Goal: Information Seeking & Learning: Learn about a topic

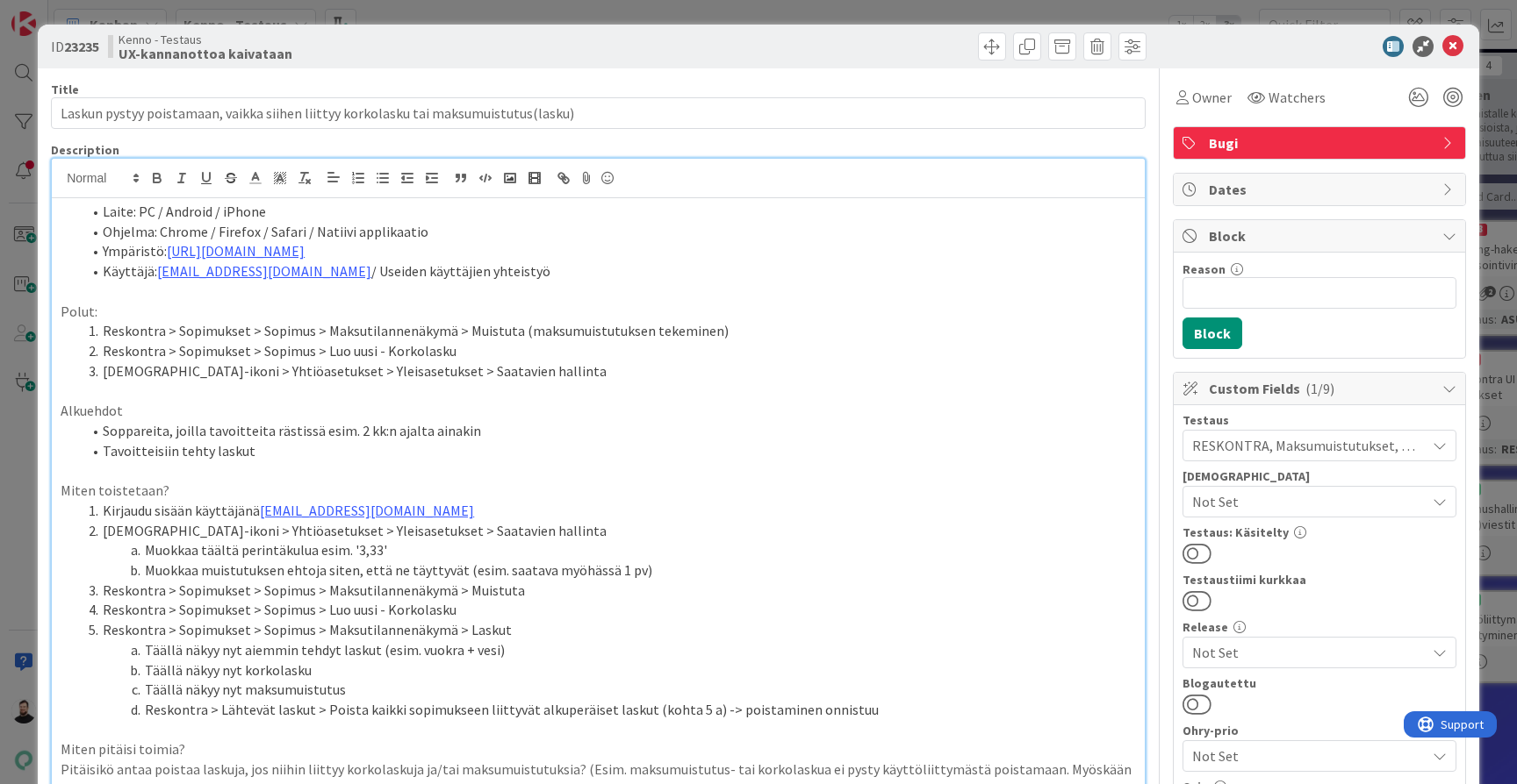
scroll to position [42, 0]
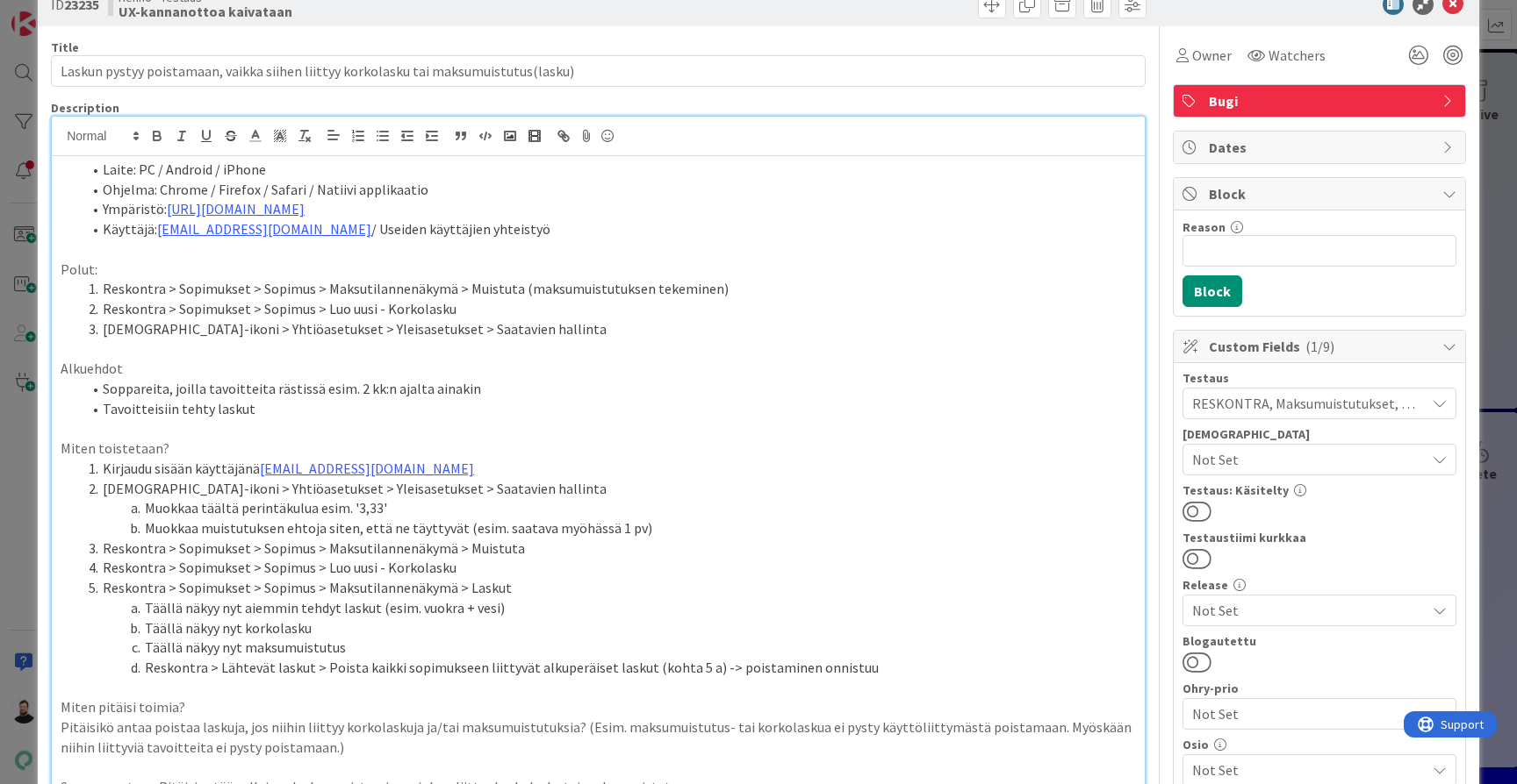
click at [772, 288] on li "Reskontra > Sopimukset > Sopimus > Maksutilannenäkymä > Muistuta (maksumuistutu…" at bounding box center [608, 289] width 1054 height 20
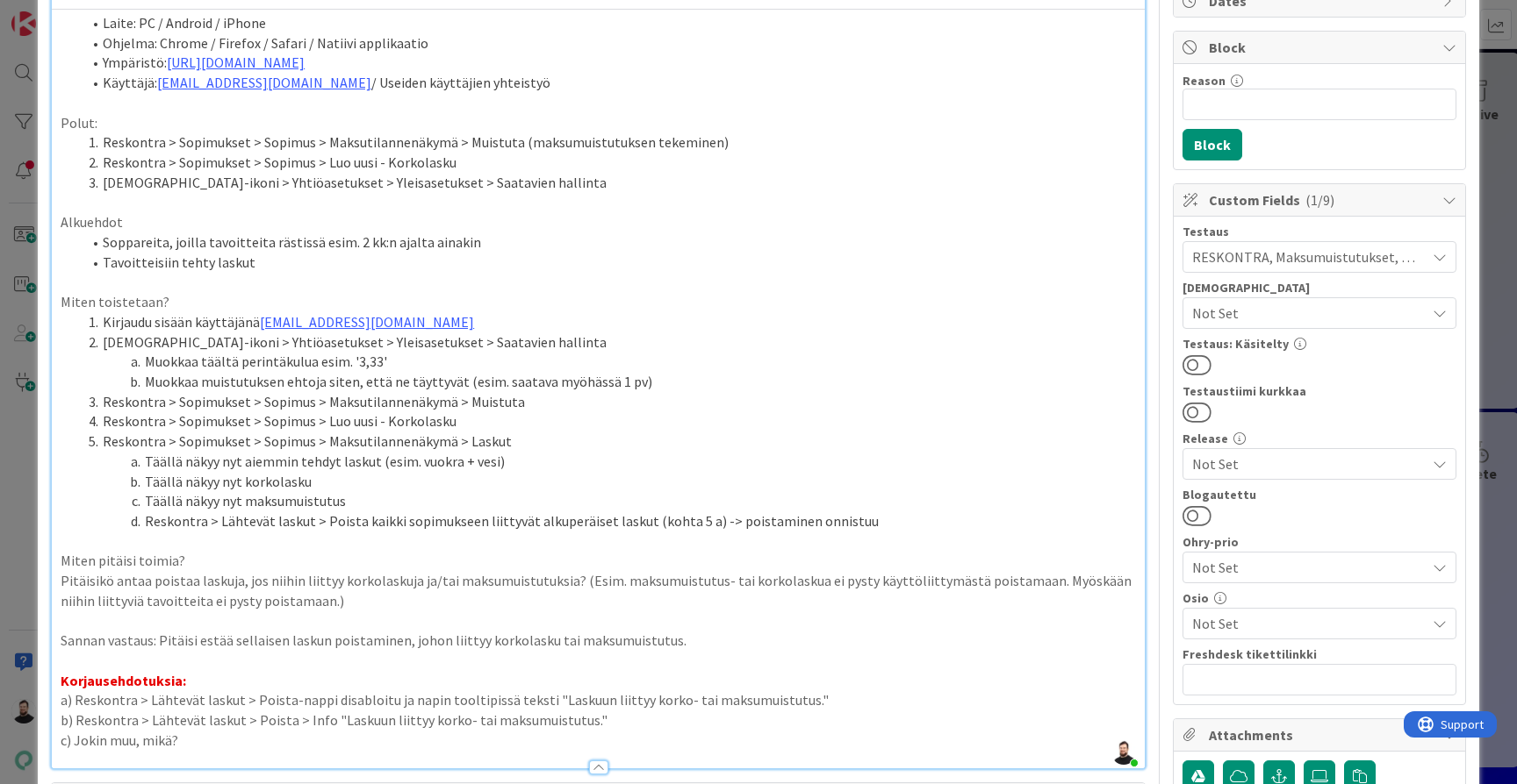
scroll to position [211, 0]
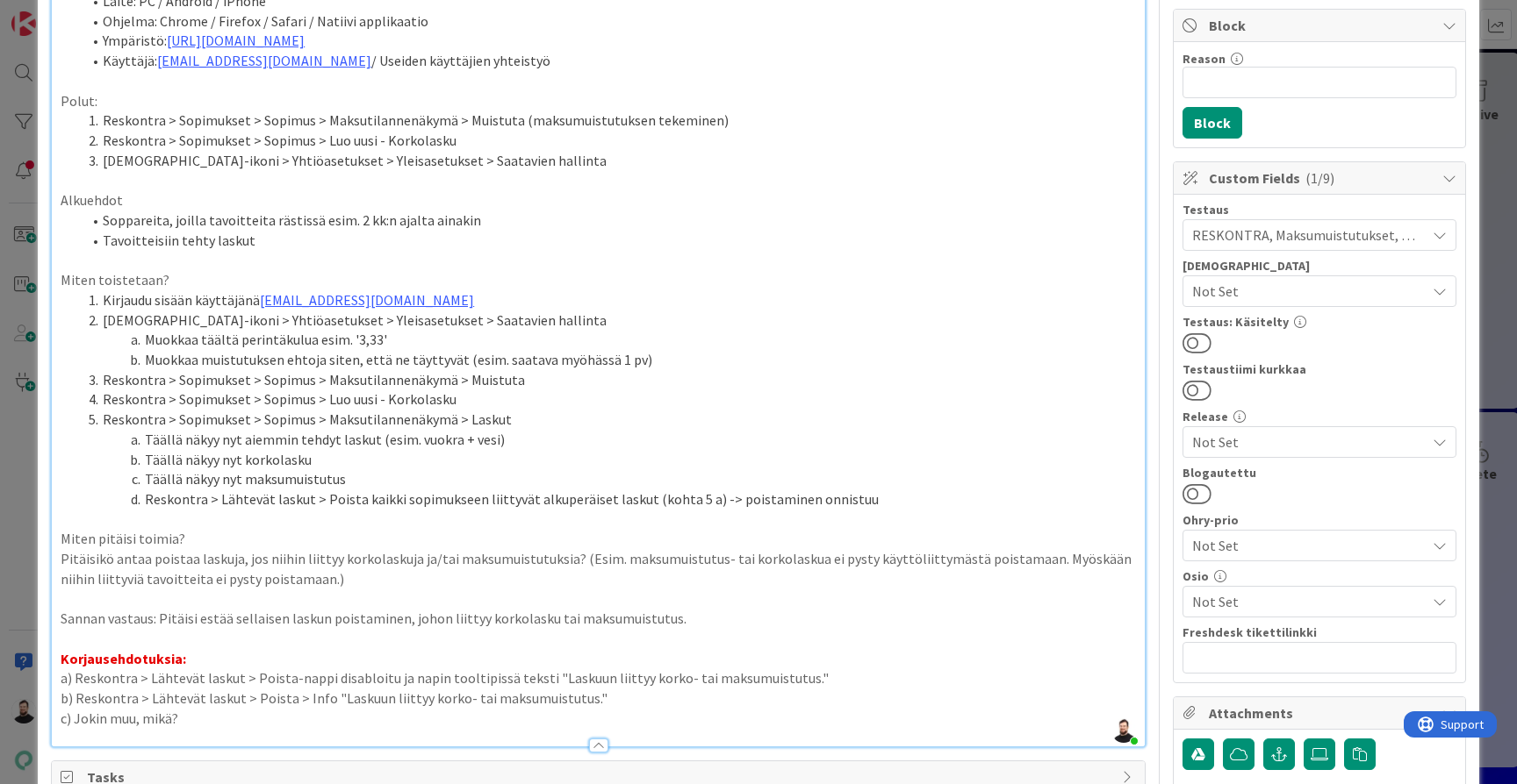
click at [772, 290] on li "Kirjaudu sisään käyttäjänä kenno.admin@pandia.fi" at bounding box center [608, 300] width 1054 height 20
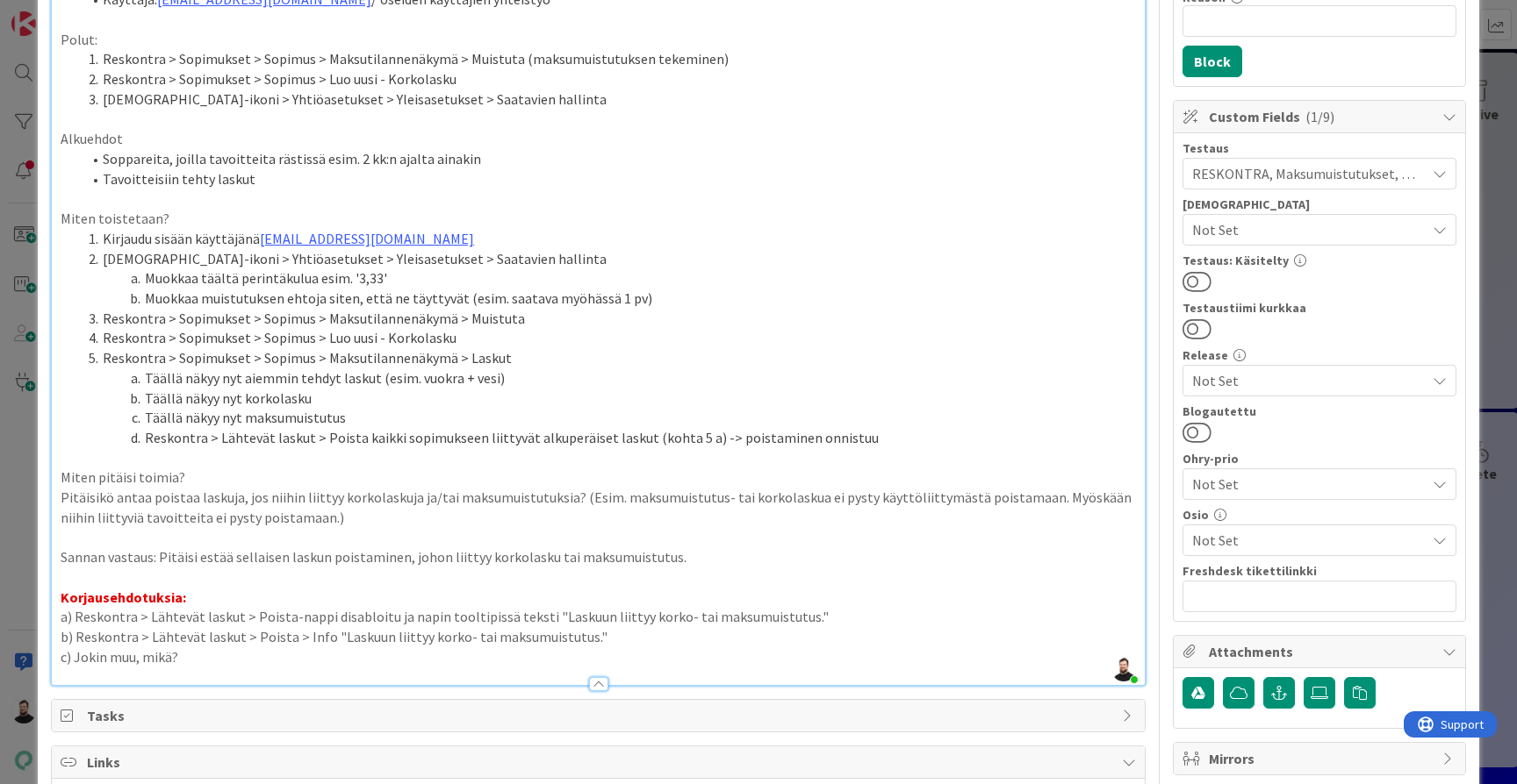
scroll to position [289, 0]
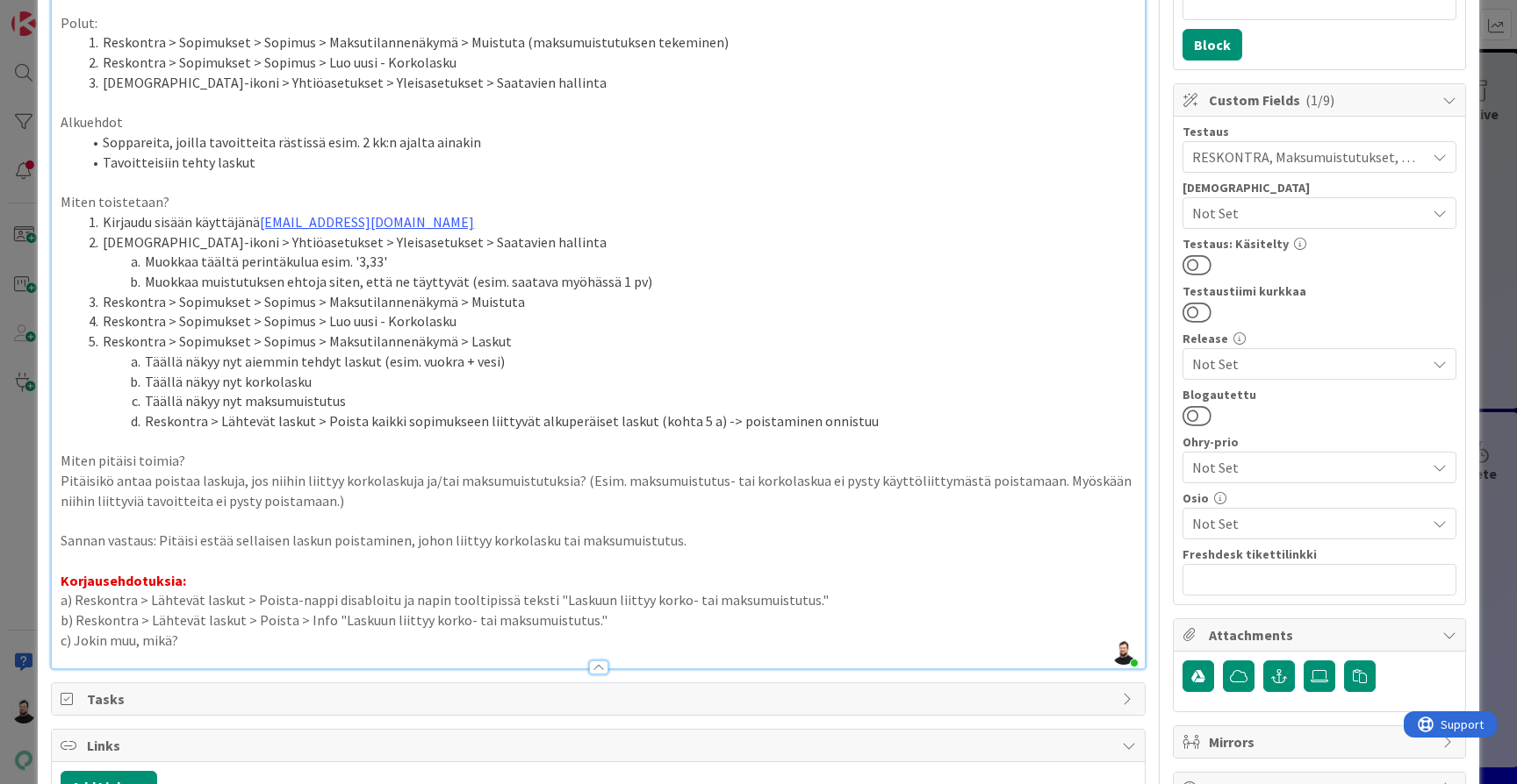
click at [813, 590] on p "a) Reskontra > Lähtevät laskut > Poista-nappi disabloitu ja napin tooltipissä t…" at bounding box center [597, 600] width 1075 height 20
click at [809, 611] on p "b) Reskontra > Lähtevät laskut > Poista > Info "Laskuun liittyy korko- tai maks…" at bounding box center [597, 620] width 1075 height 20
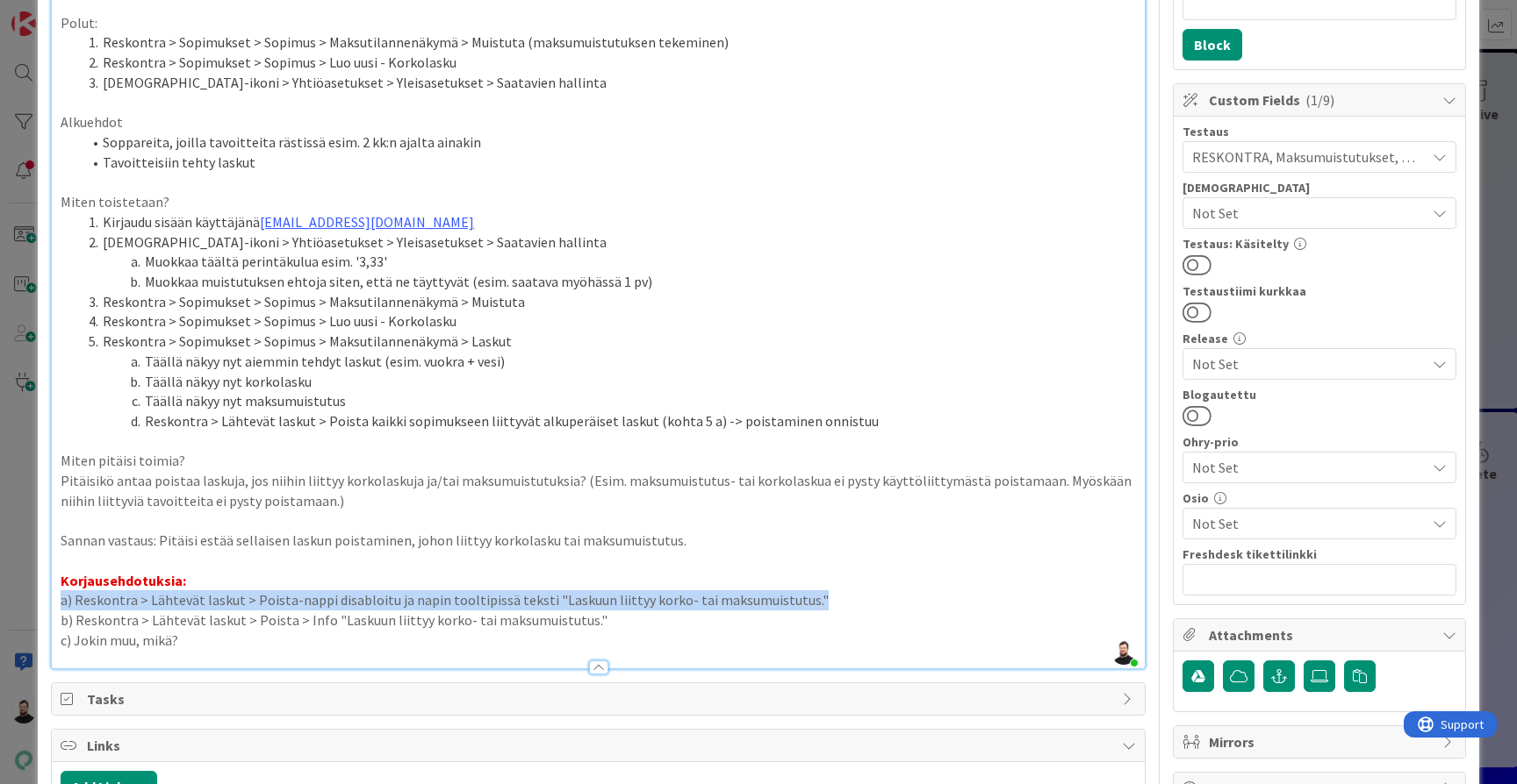
drag, startPoint x: 816, startPoint y: 581, endPoint x: 59, endPoint y: 582, distance: 757.0
click at [59, 582] on div "Laite: PC / Android / iPhone Ohjelma: Chrome / Firefox / Safari / Natiivi appli…" at bounding box center [598, 289] width 1093 height 759
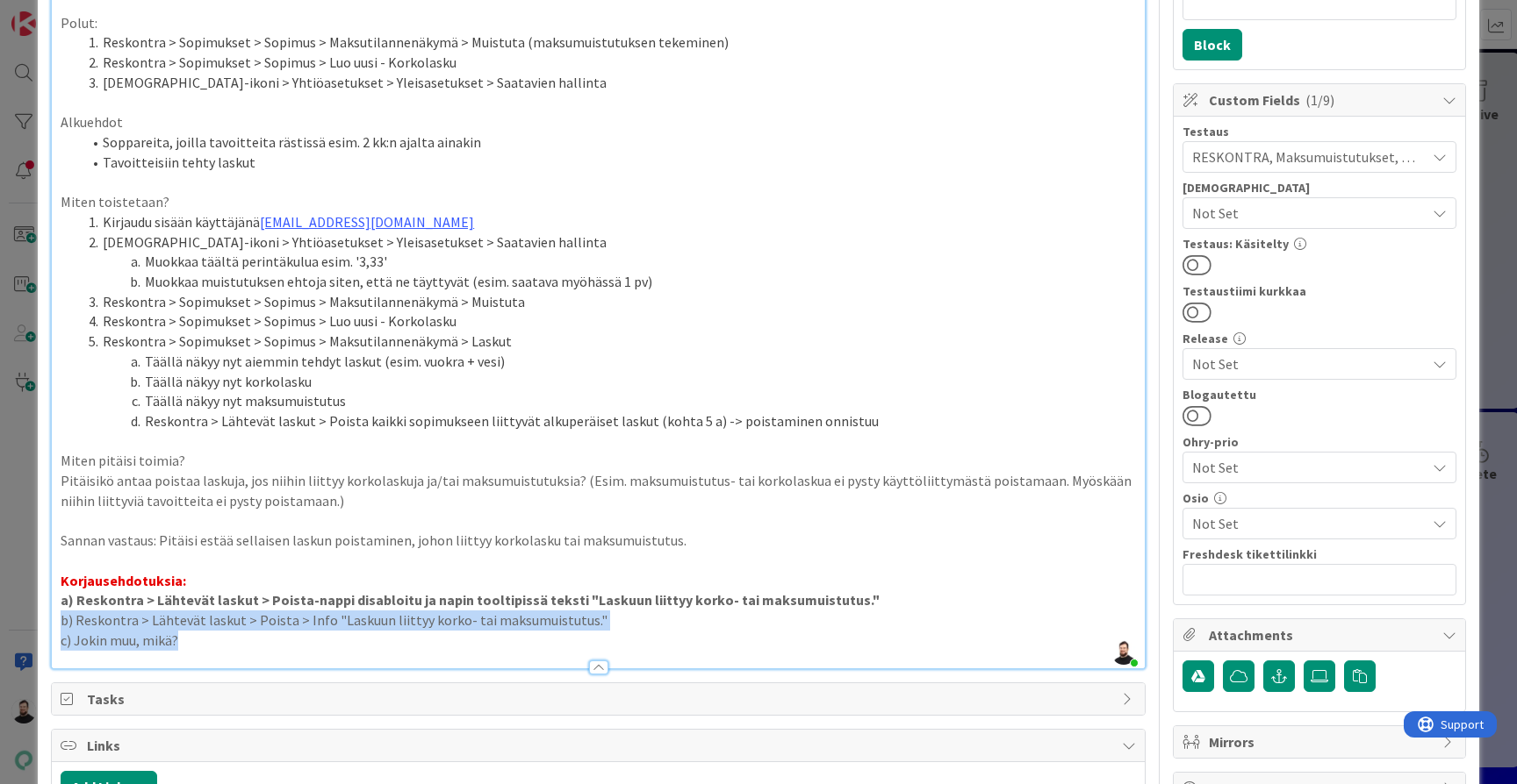
drag, startPoint x: 572, startPoint y: 617, endPoint x: 54, endPoint y: 595, distance: 518.5
click at [54, 595] on div "Laite: PC / Android / iPhone Ohjelma: Chrome / Firefox / Safari / Natiivi appli…" at bounding box center [598, 289] width 1093 height 759
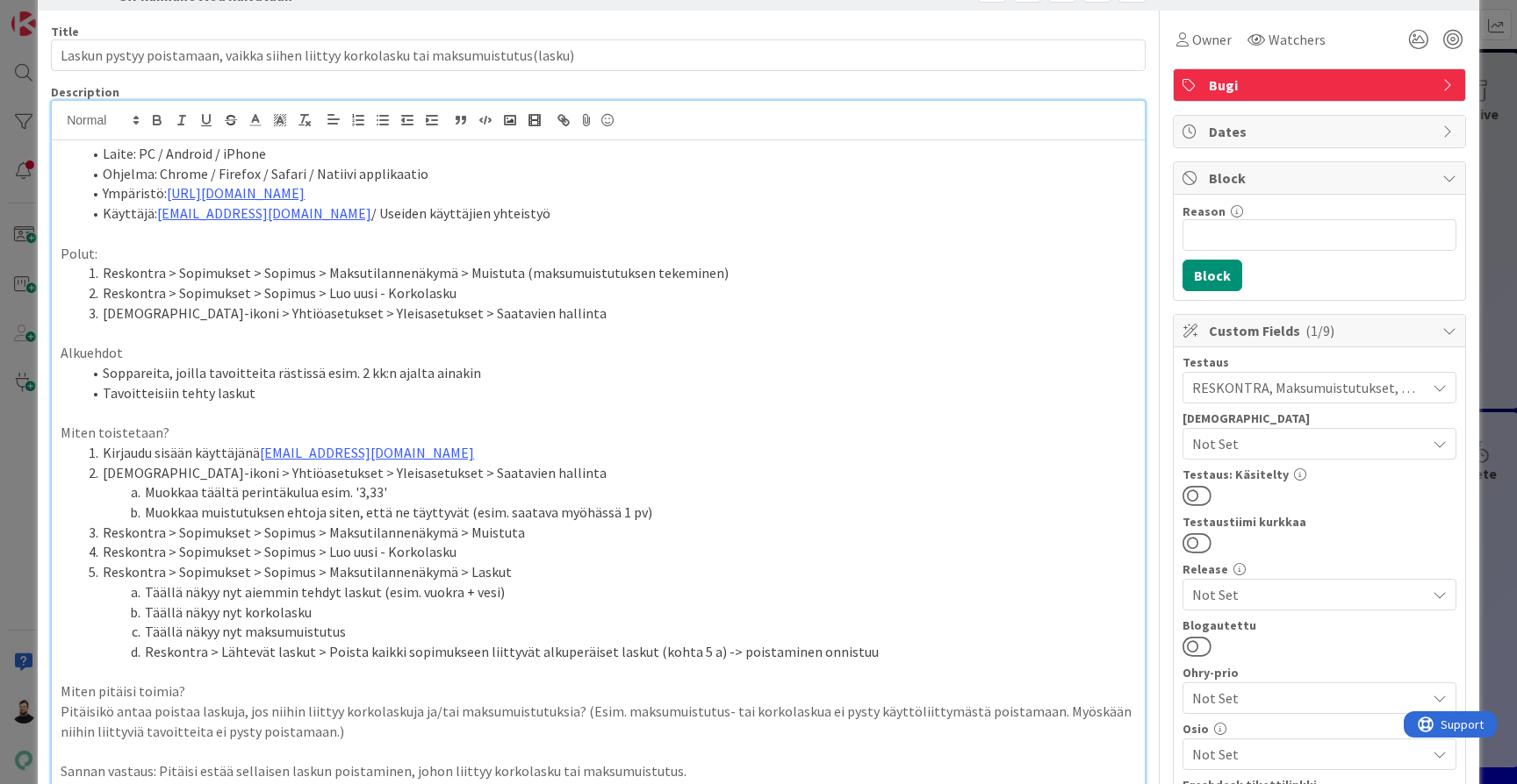
scroll to position [58, 0]
click at [234, 122] on icon "button" at bounding box center [230, 123] width 8 height 5
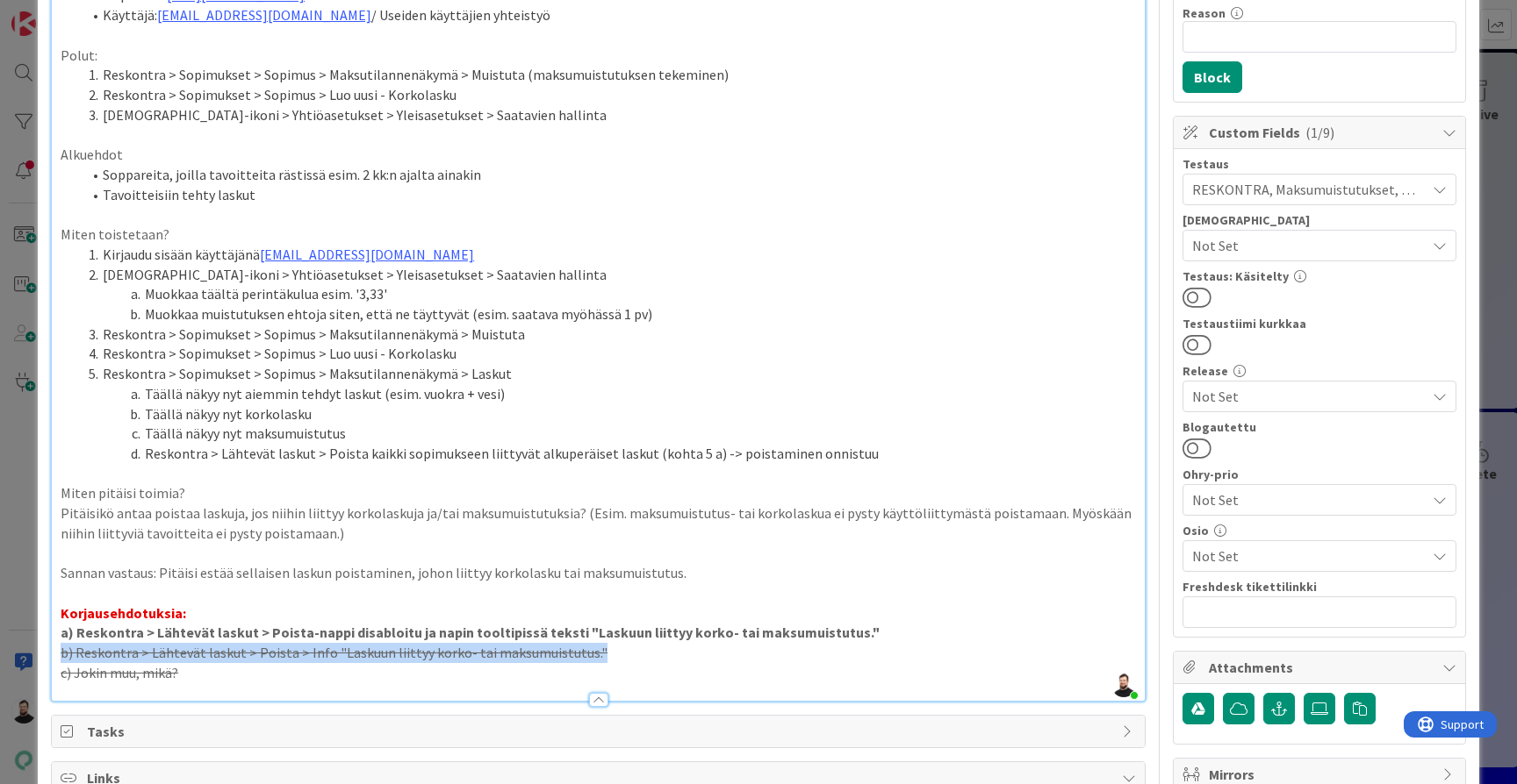
scroll to position [282, 0]
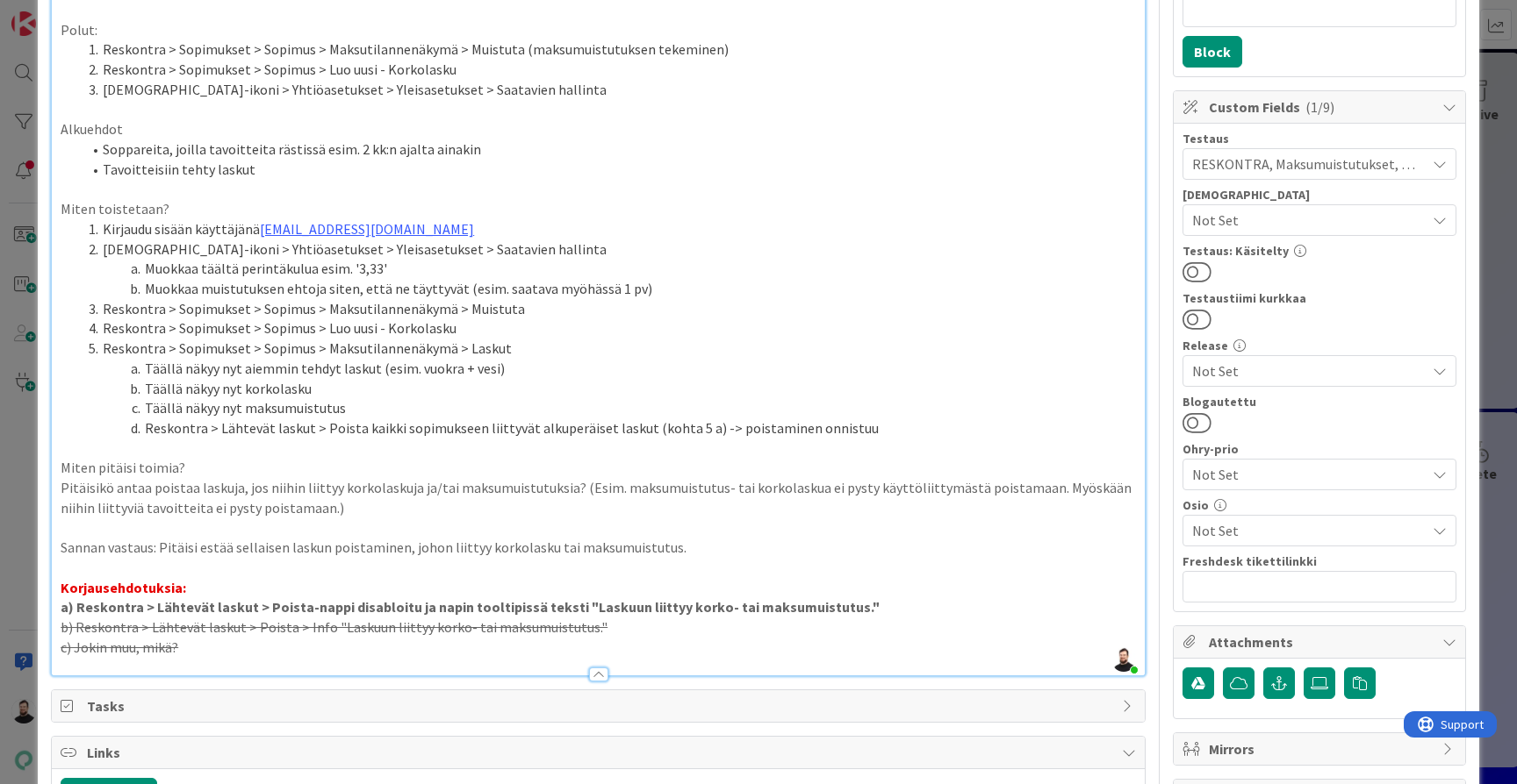
click at [894, 598] on p "a) Reskontra > Lähtevät laskut > Poista-nappi disabloitu ja napin tooltipissä t…" at bounding box center [597, 607] width 1075 height 20
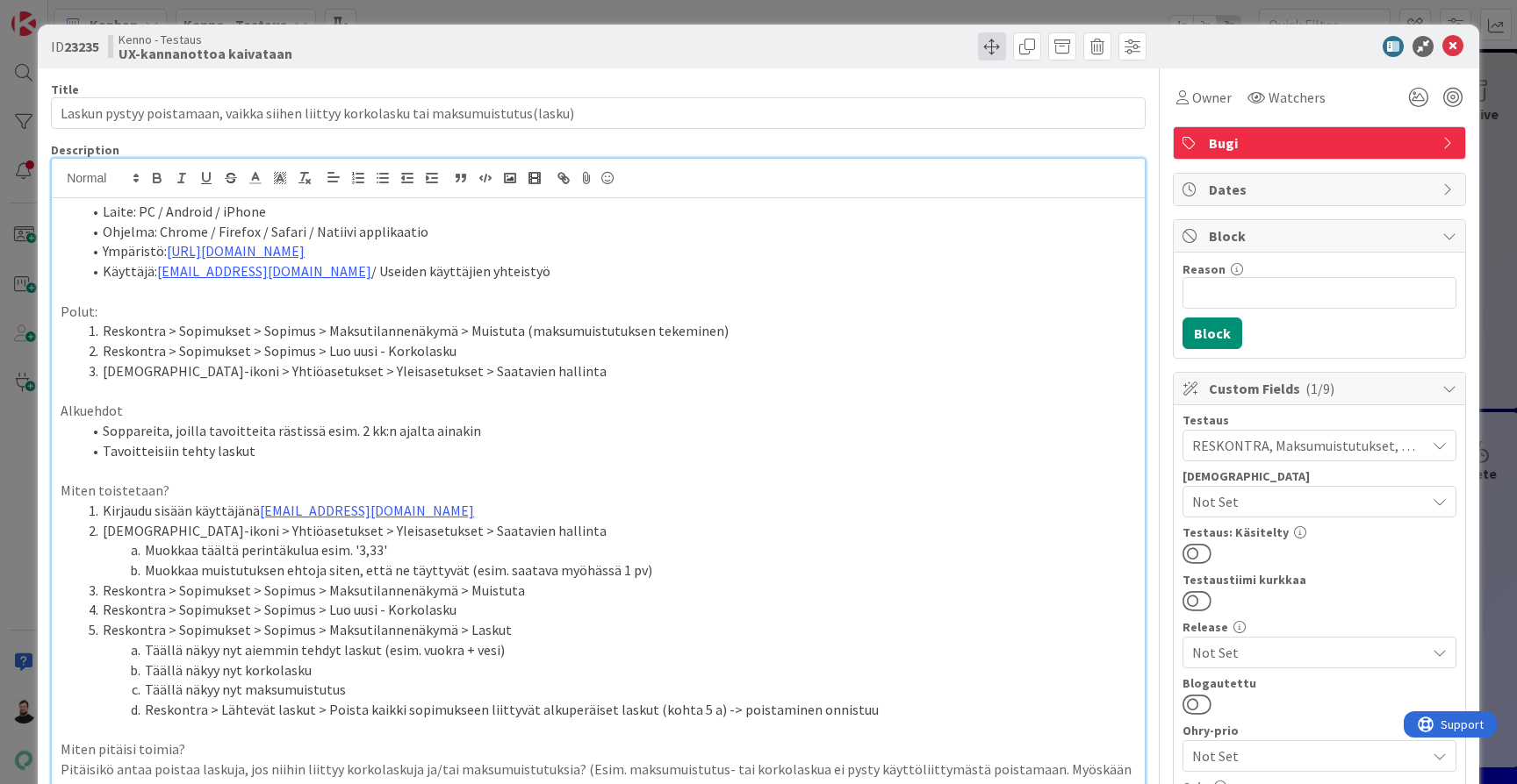
scroll to position [0, 0]
click at [987, 53] on span at bounding box center [992, 47] width 28 height 28
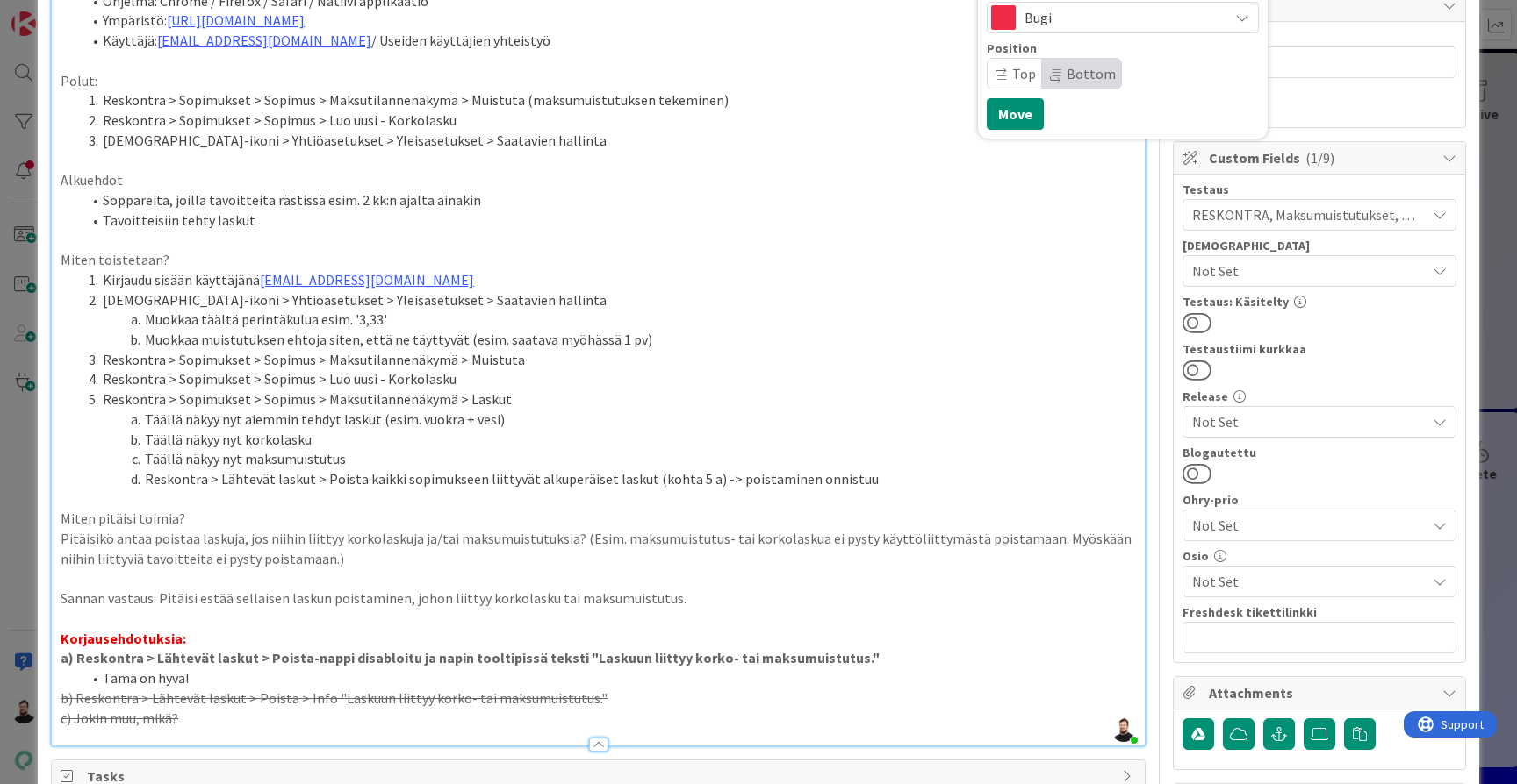
scroll to position [318, 0]
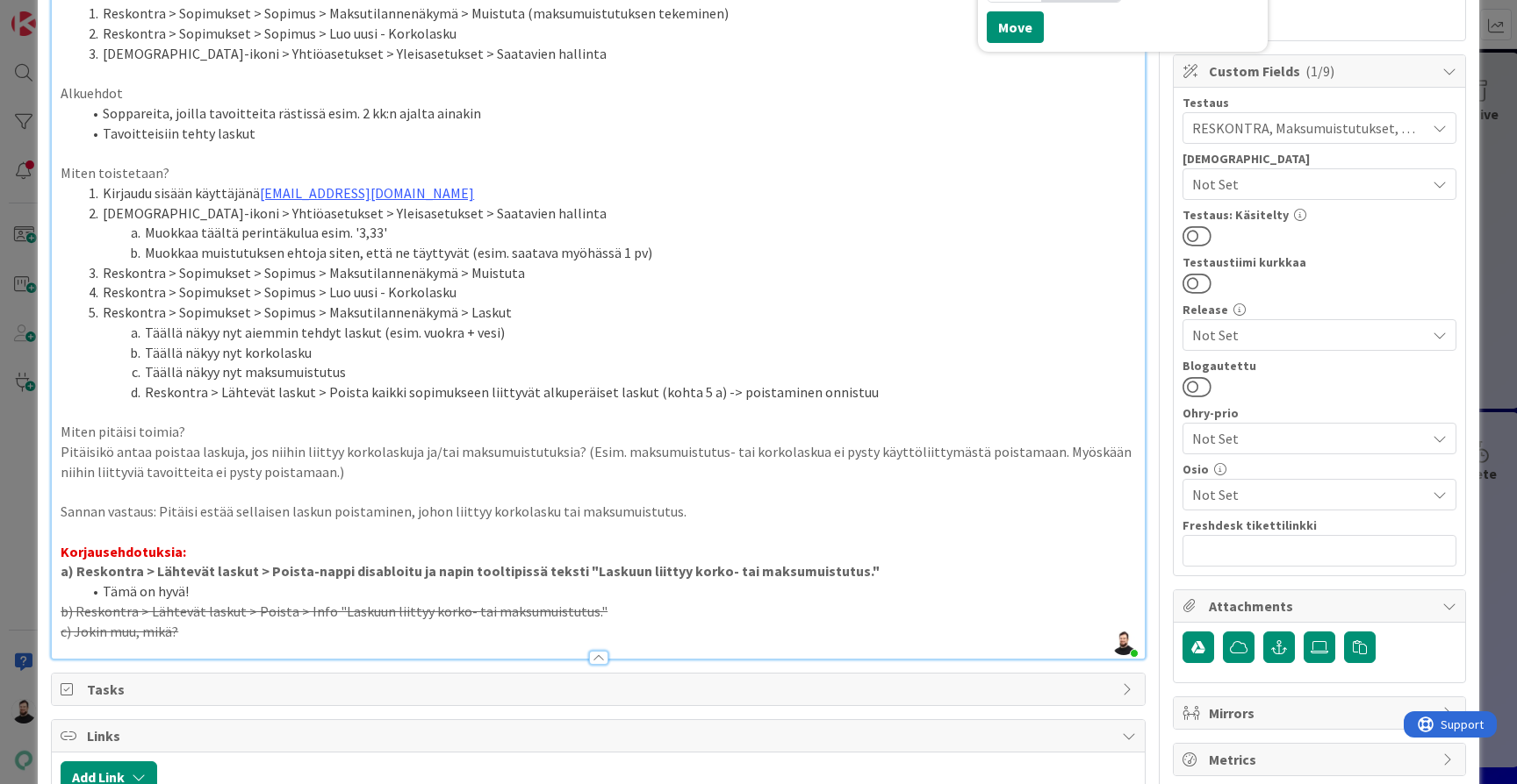
click at [126, 582] on li "Tämä on hyvä!" at bounding box center [608, 591] width 1054 height 20
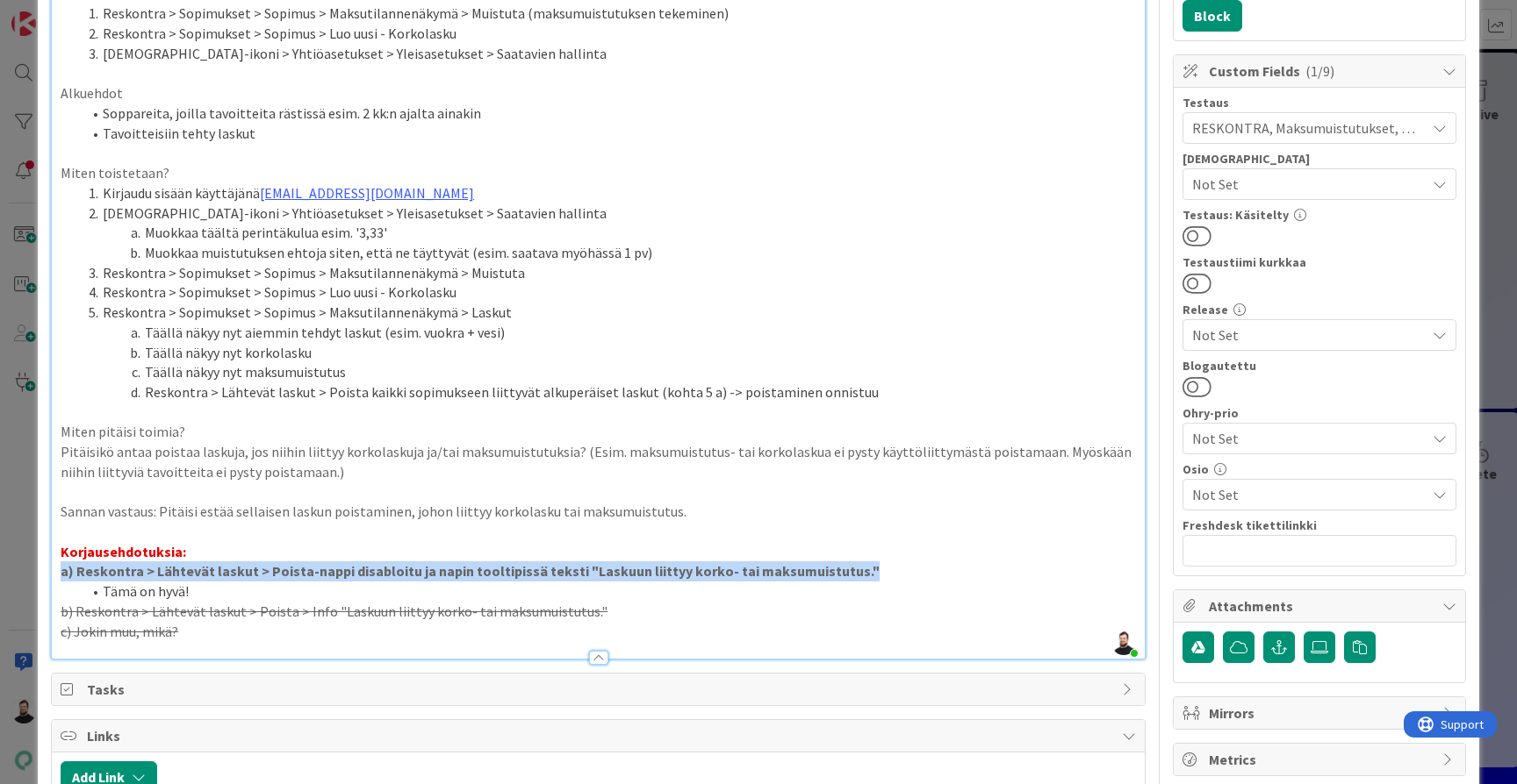
click at [366, 622] on p "c) Jokin muu, mikä?" at bounding box center [597, 632] width 1075 height 20
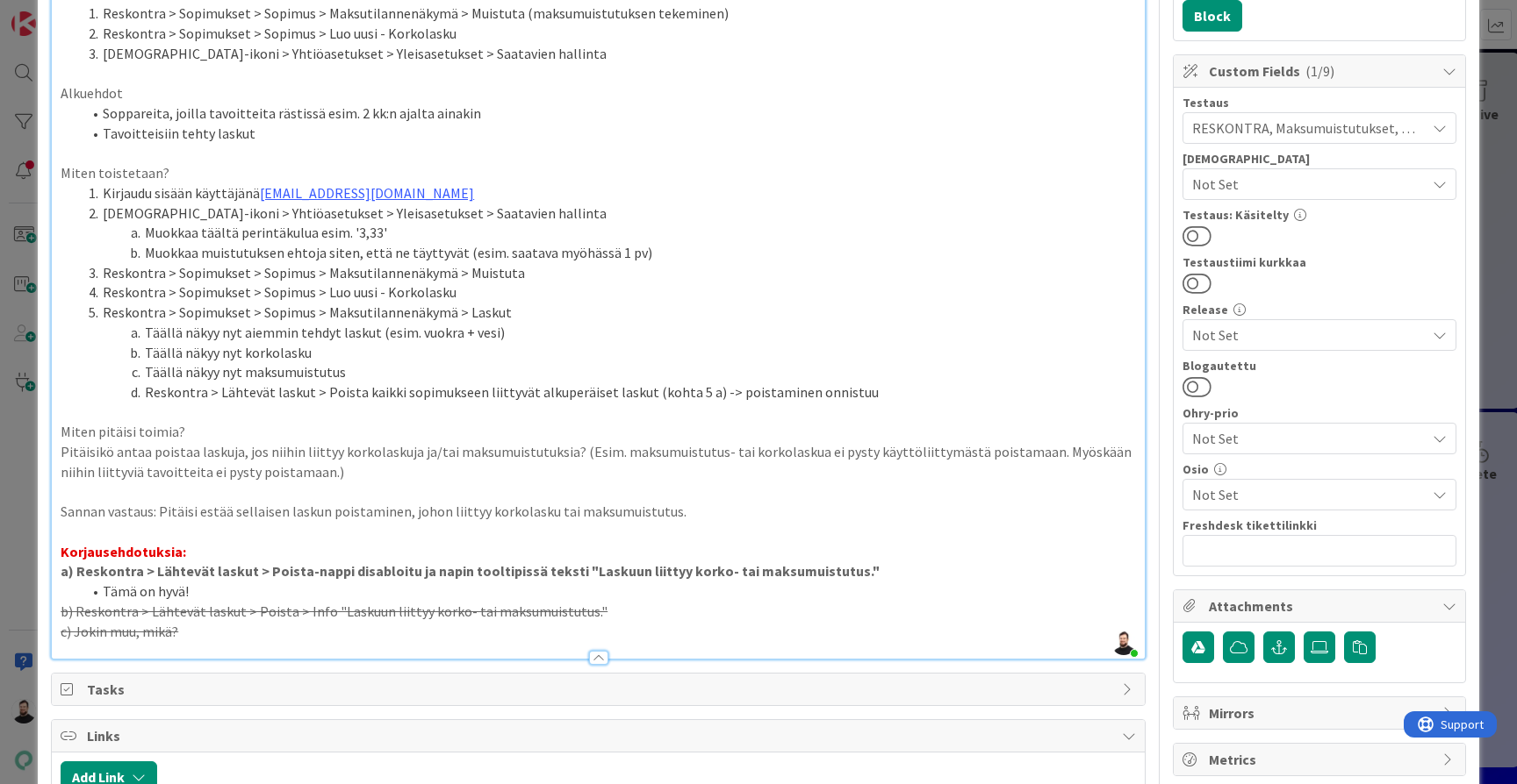
click at [184, 582] on li "Tämä on hyvä!" at bounding box center [608, 591] width 1054 height 20
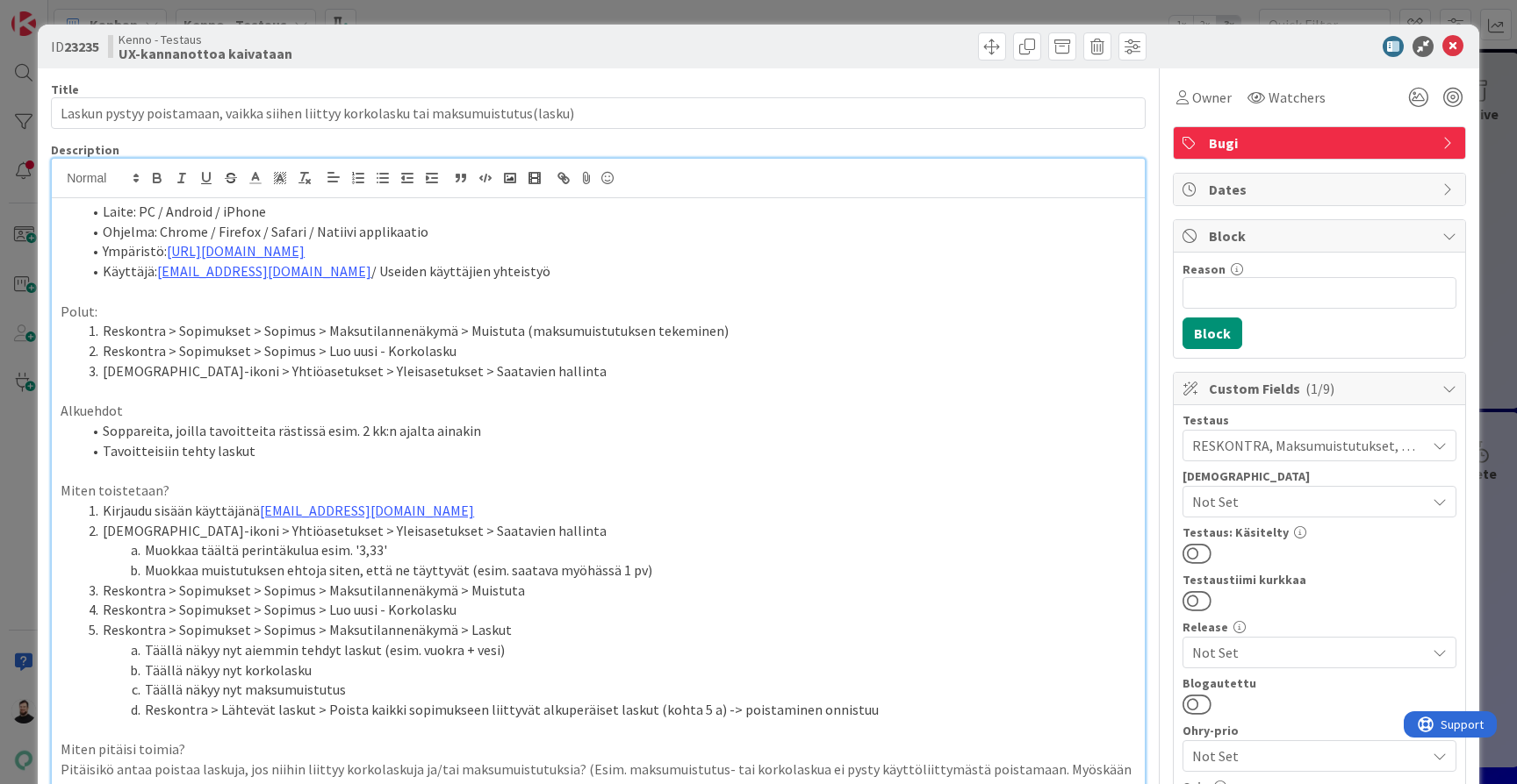
scroll to position [0, 0]
click at [994, 48] on span at bounding box center [992, 47] width 28 height 28
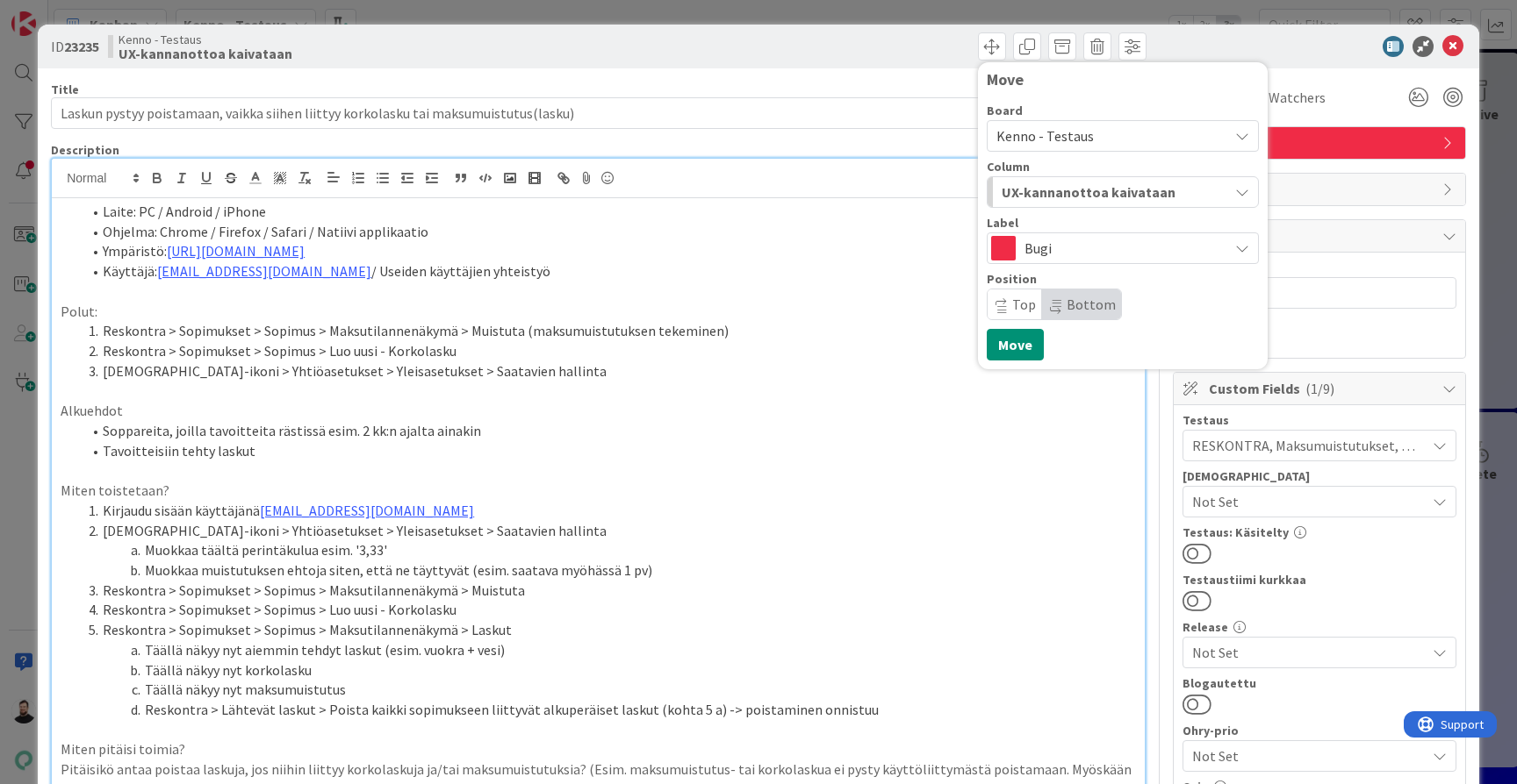
click at [1126, 195] on span "UX-kannanottoa kaivataan" at bounding box center [1088, 192] width 174 height 23
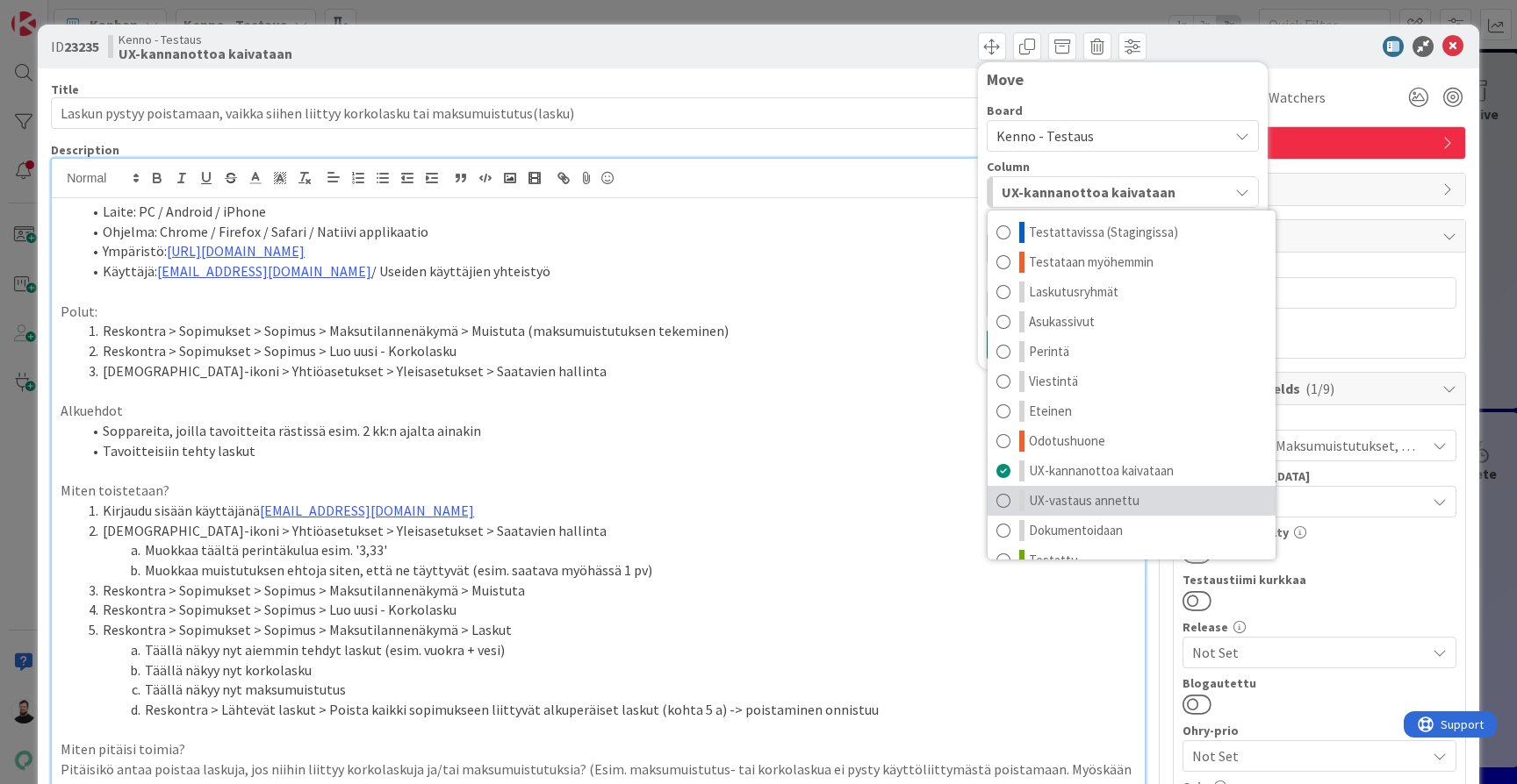
click at [1072, 500] on span "UX-vastaus annettu" at bounding box center [1084, 501] width 111 height 21
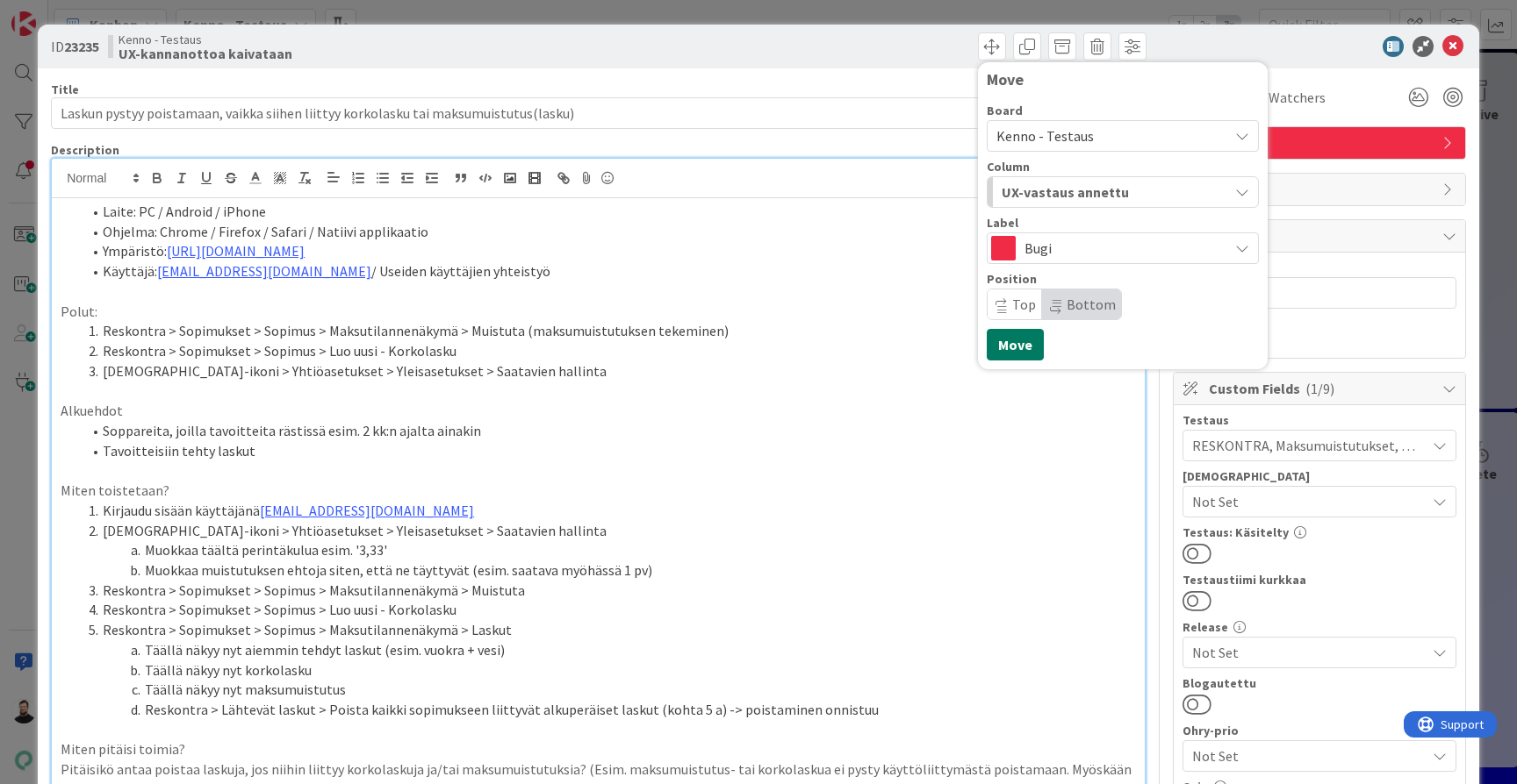
click at [1036, 343] on button "Move" at bounding box center [1015, 345] width 57 height 32
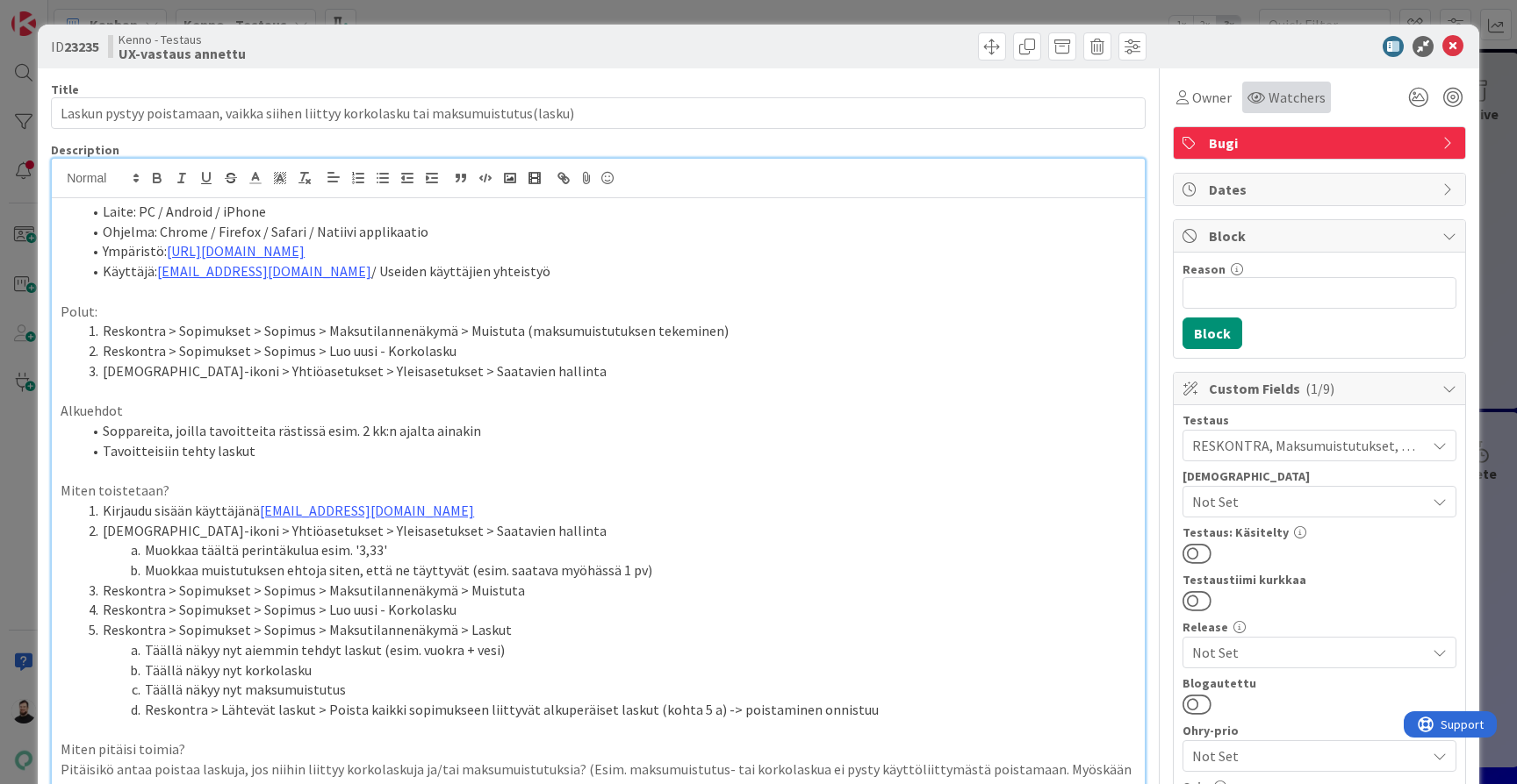
click at [1289, 94] on span "Watchers" at bounding box center [1297, 97] width 57 height 21
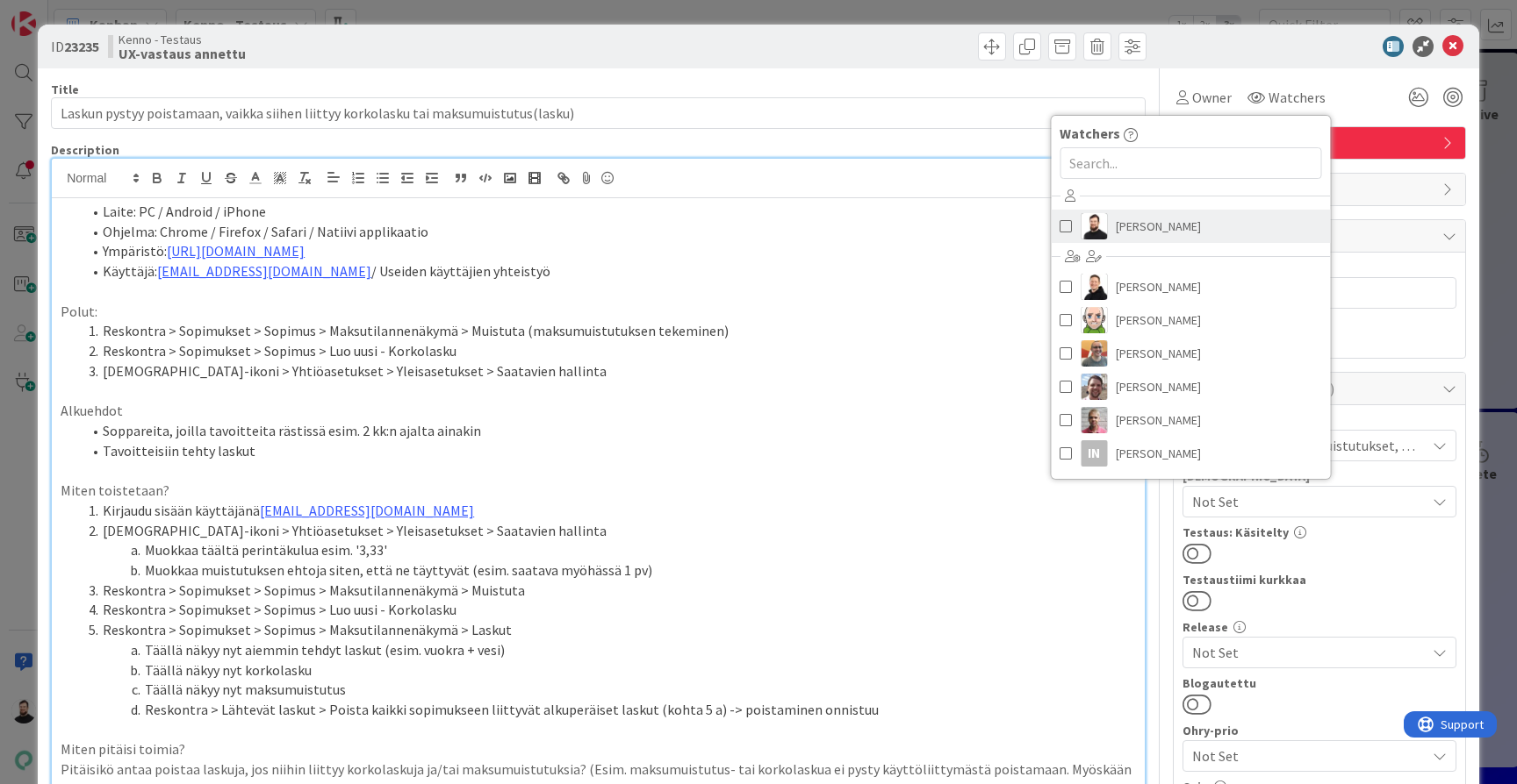
click at [1129, 234] on span "Taavi Kervinen" at bounding box center [1158, 227] width 86 height 26
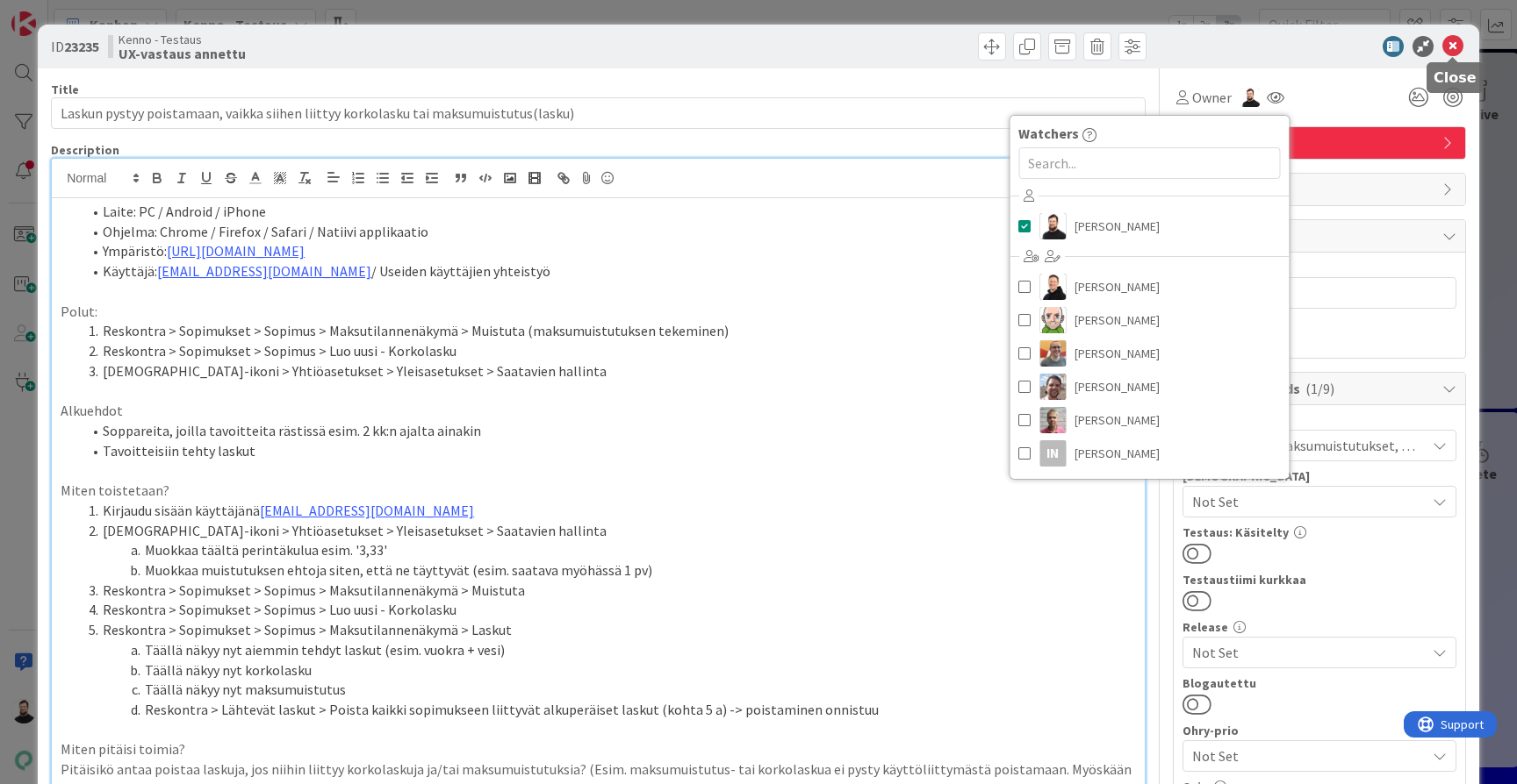
click at [1454, 46] on icon at bounding box center [1452, 46] width 21 height 21
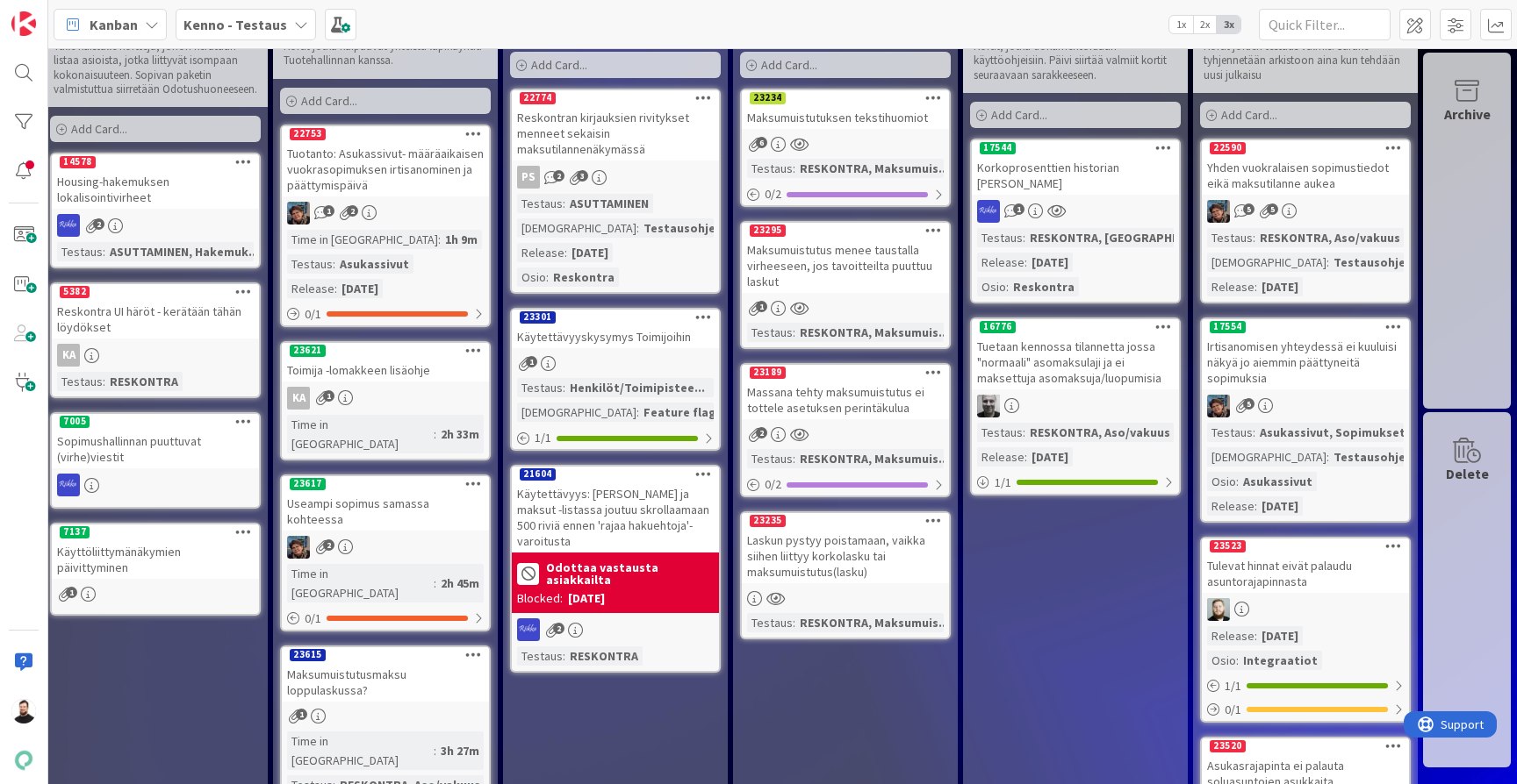
scroll to position [15, 1391]
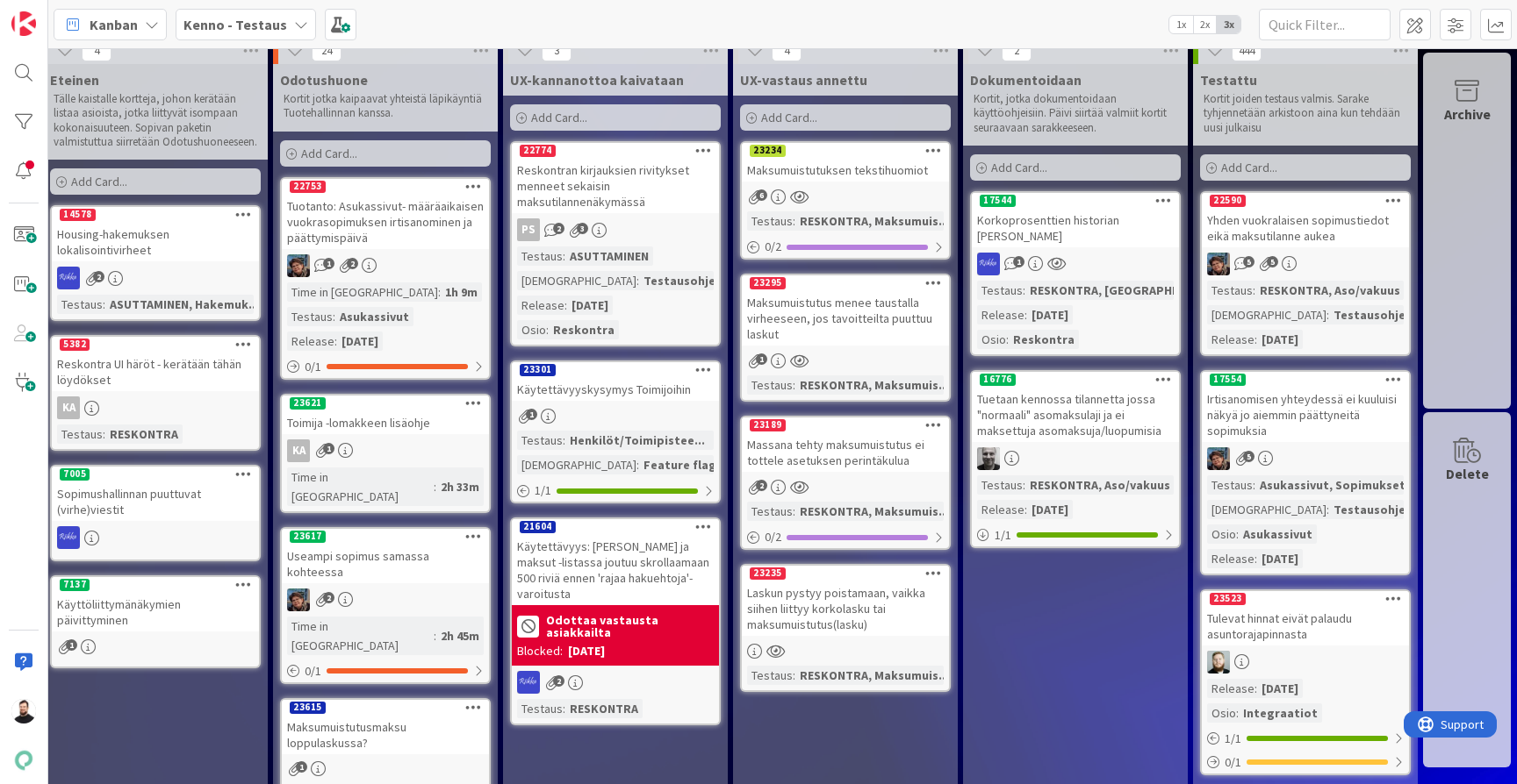
click at [642, 182] on div "Reskontran kirjauksien rivitykset menneet sekaisin maksutilannenäkymässä" at bounding box center [615, 186] width 207 height 55
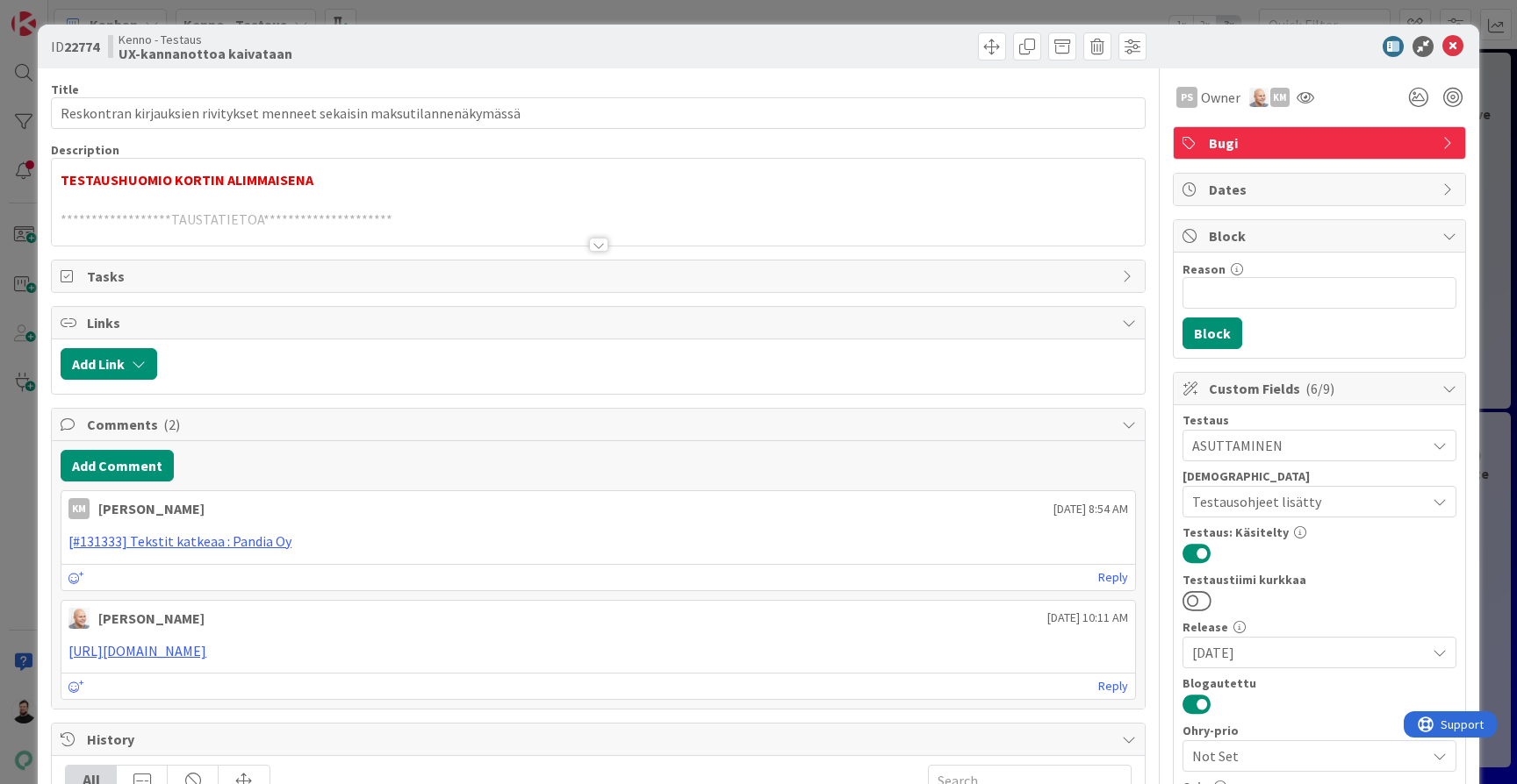
click at [600, 246] on div at bounding box center [598, 244] width 20 height 14
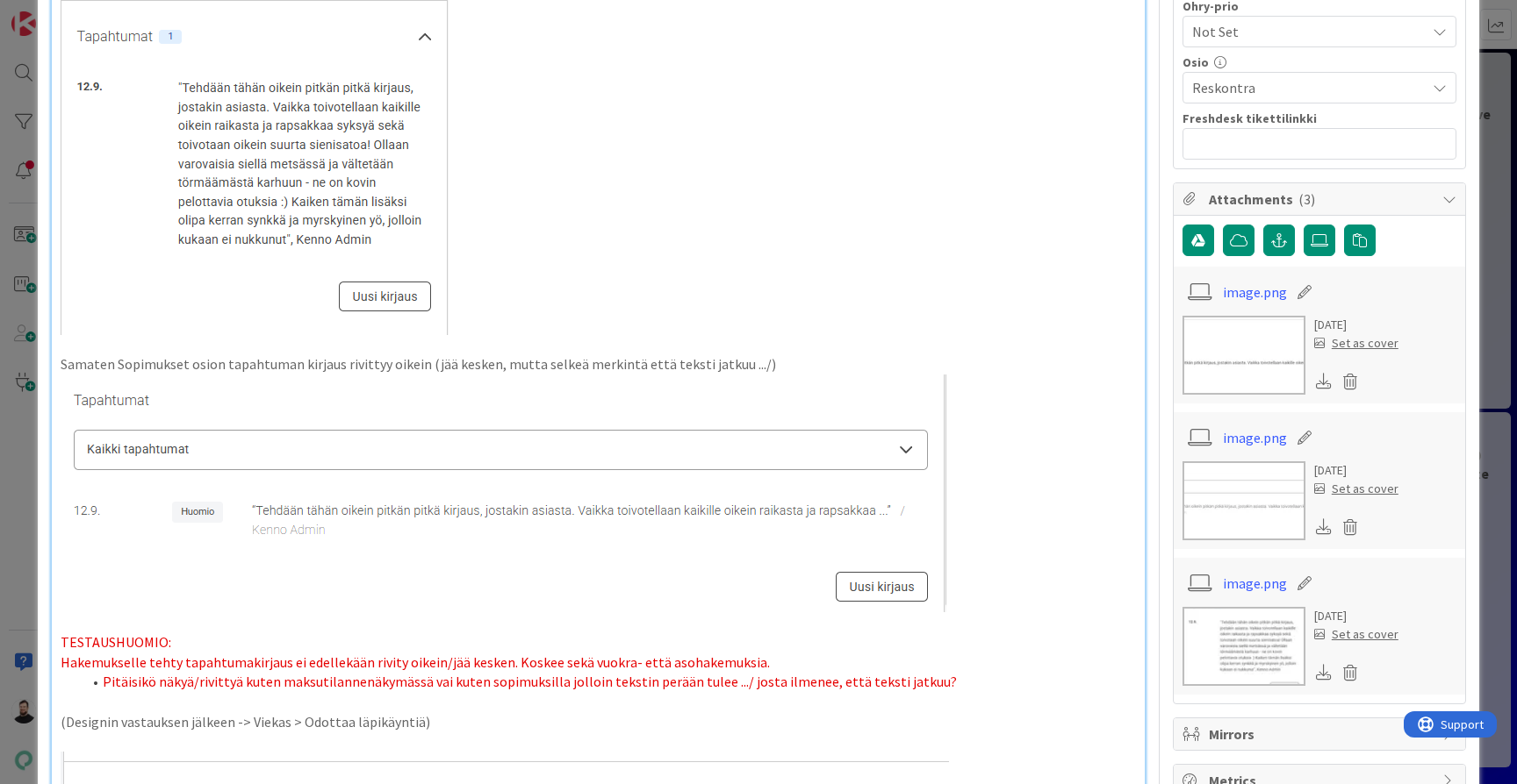
scroll to position [721, 0]
drag, startPoint x: 172, startPoint y: 141, endPoint x: 313, endPoint y: 197, distance: 151.7
drag, startPoint x: 369, startPoint y: 300, endPoint x: 191, endPoint y: 214, distance: 197.7
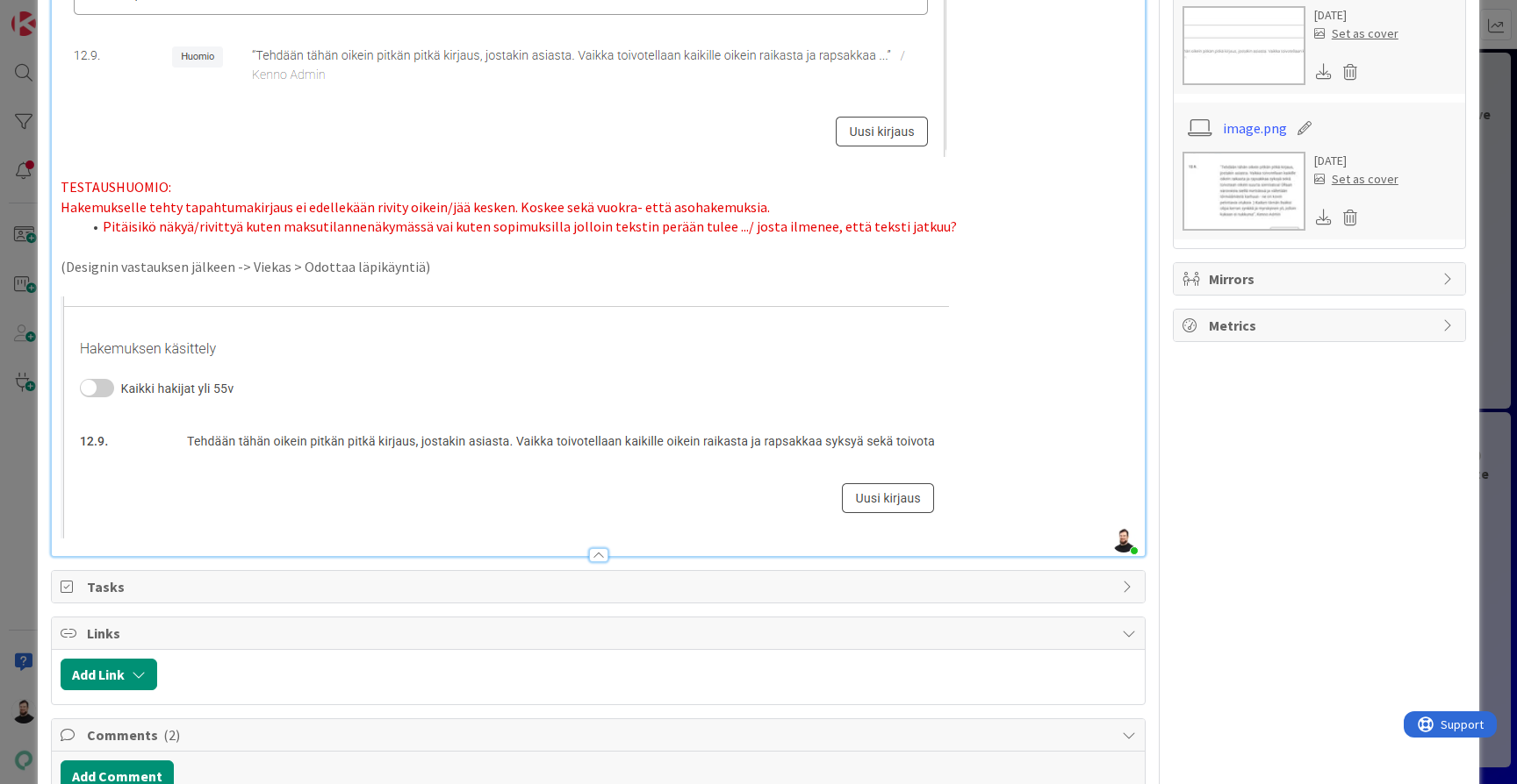
scroll to position [1174, 0]
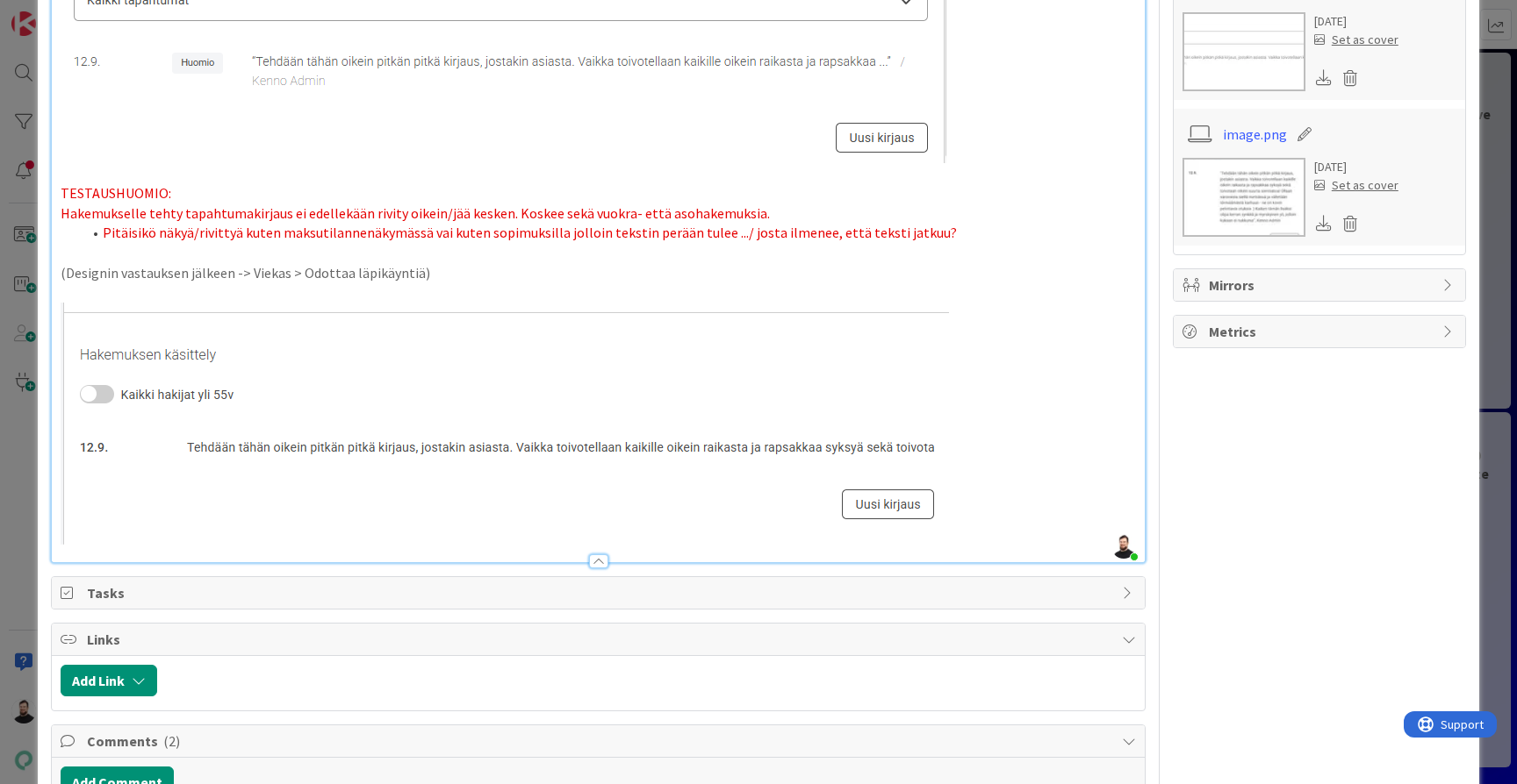
click at [948, 243] on li "Pitäisikö näkyä/rivittyä kuten maksutilannenäkymässä vai kuten sopimuksilla jol…" at bounding box center [608, 232] width 1054 height 20
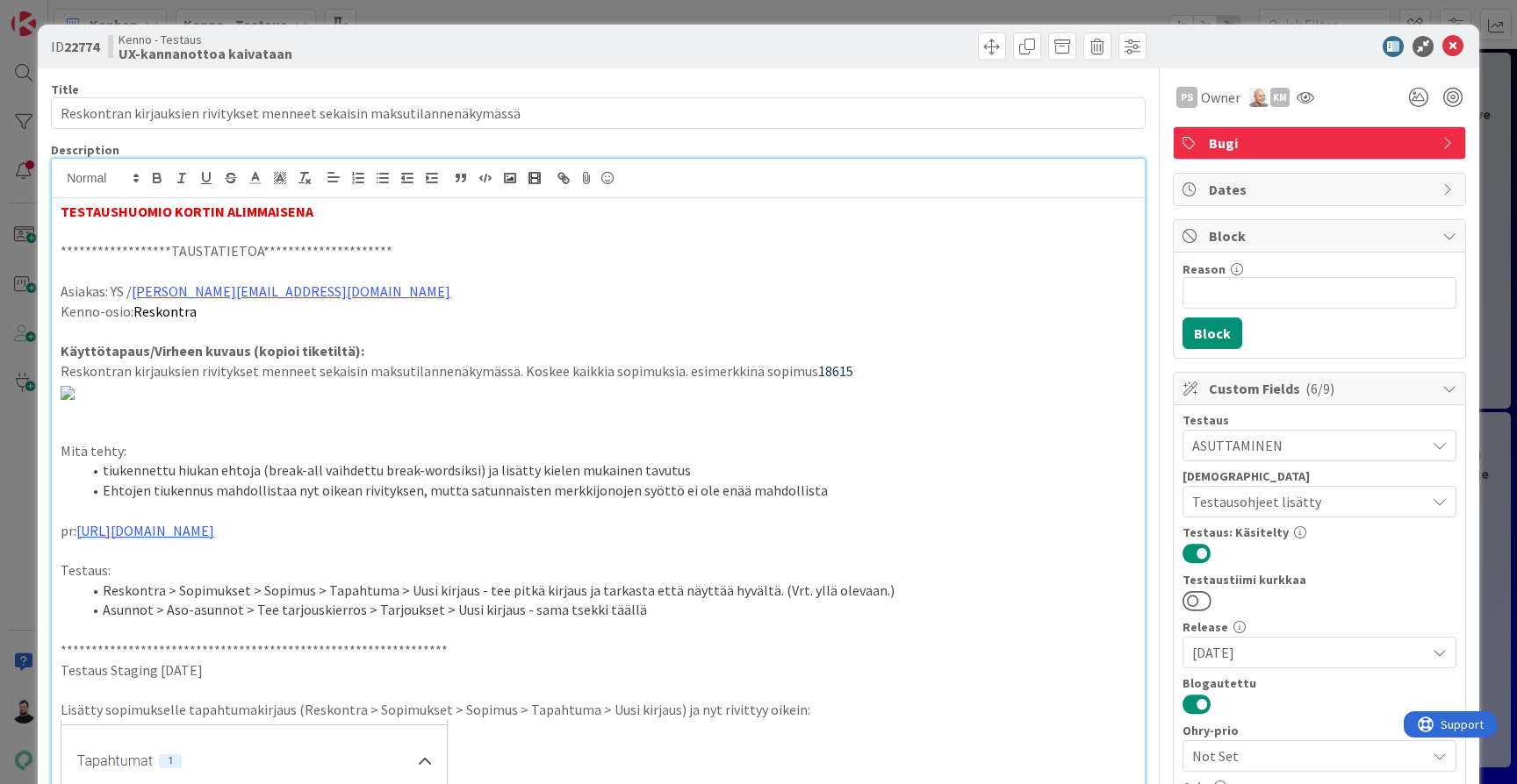
scroll to position [0, 0]
click at [1223, 11] on div "**********" at bounding box center [758, 392] width 1517 height 784
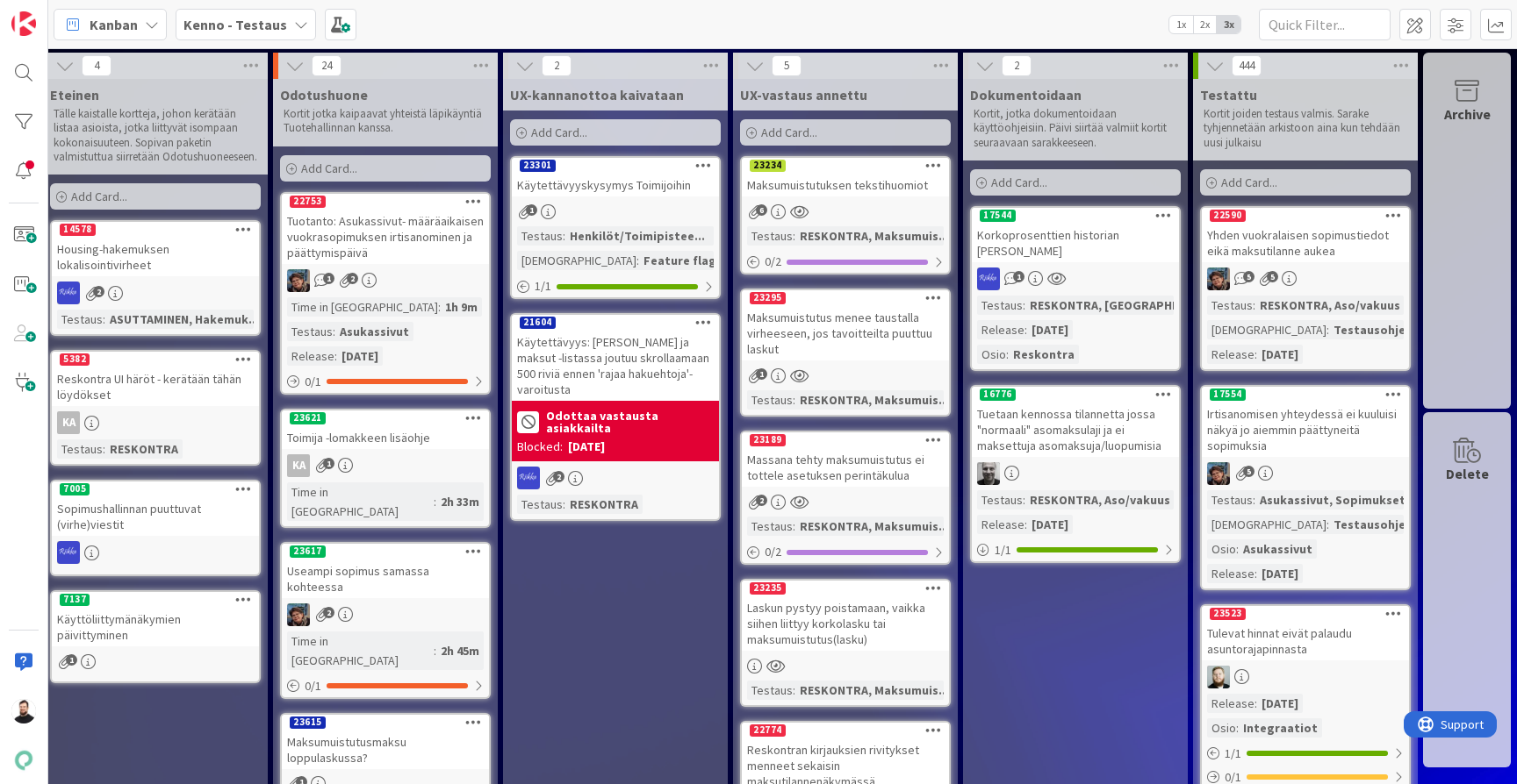
scroll to position [0, 1391]
click at [606, 174] on div "Käytettävyyskysymys Toimijoihin" at bounding box center [615, 185] width 207 height 23
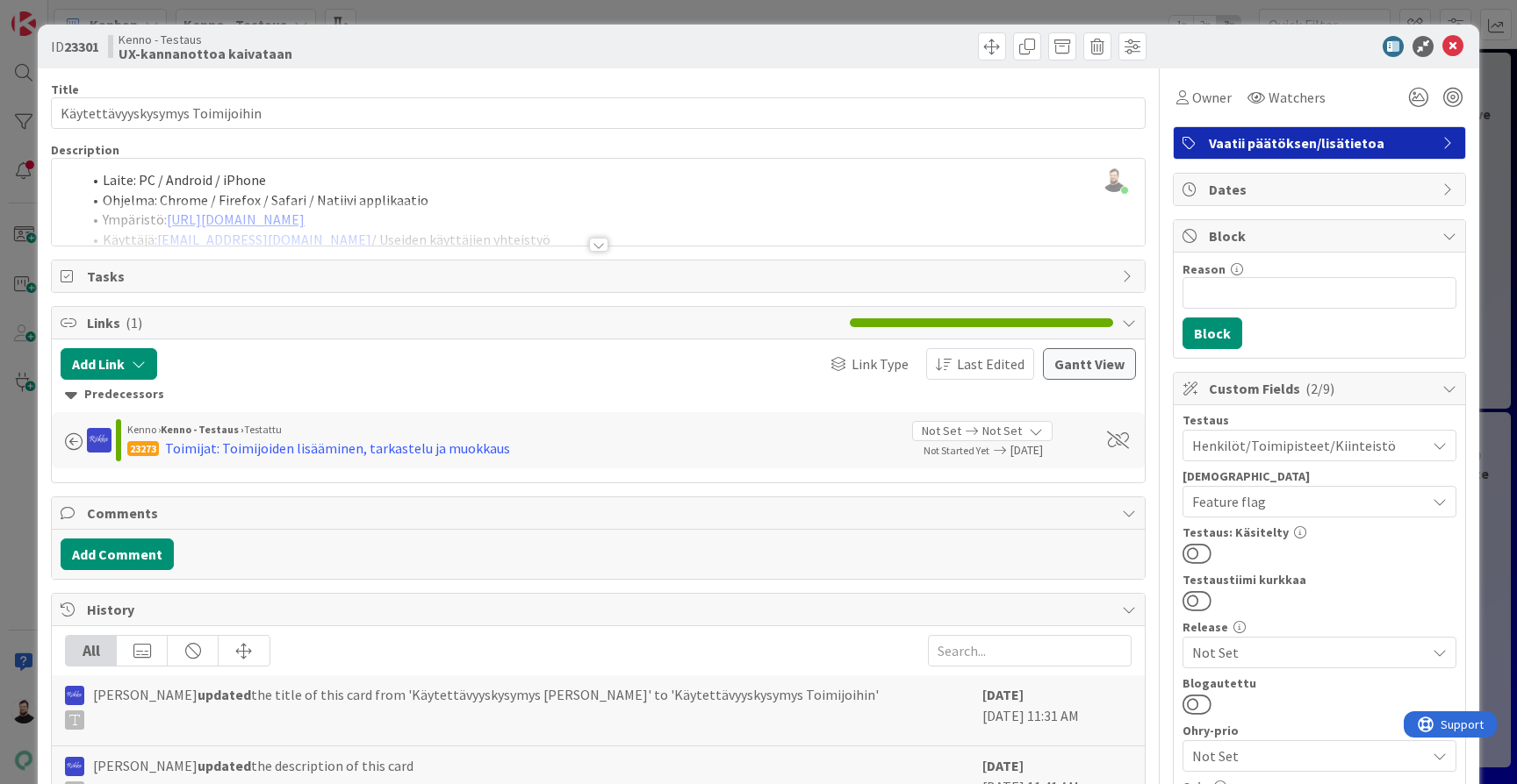
click at [601, 243] on div at bounding box center [598, 244] width 20 height 14
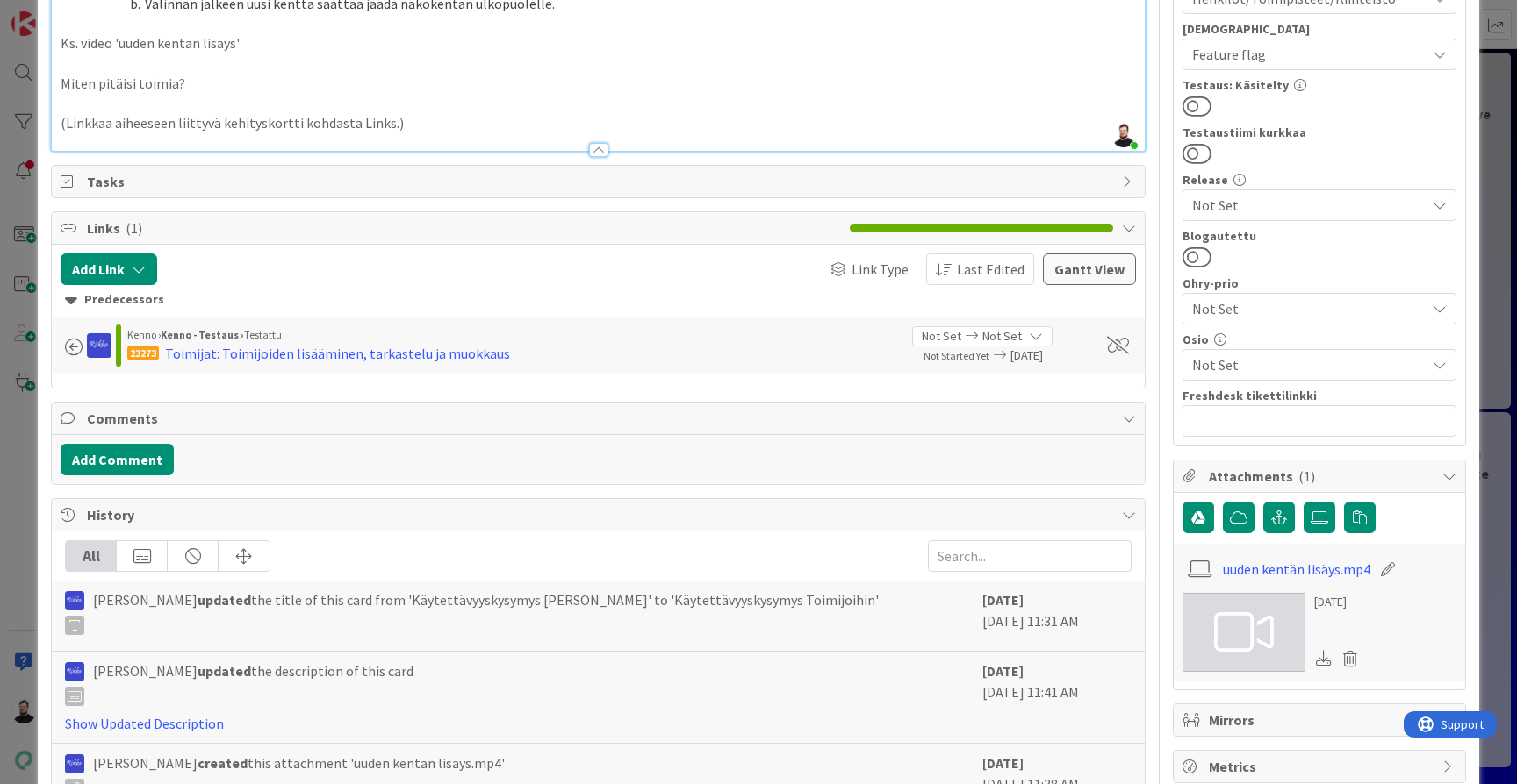
scroll to position [462, 0]
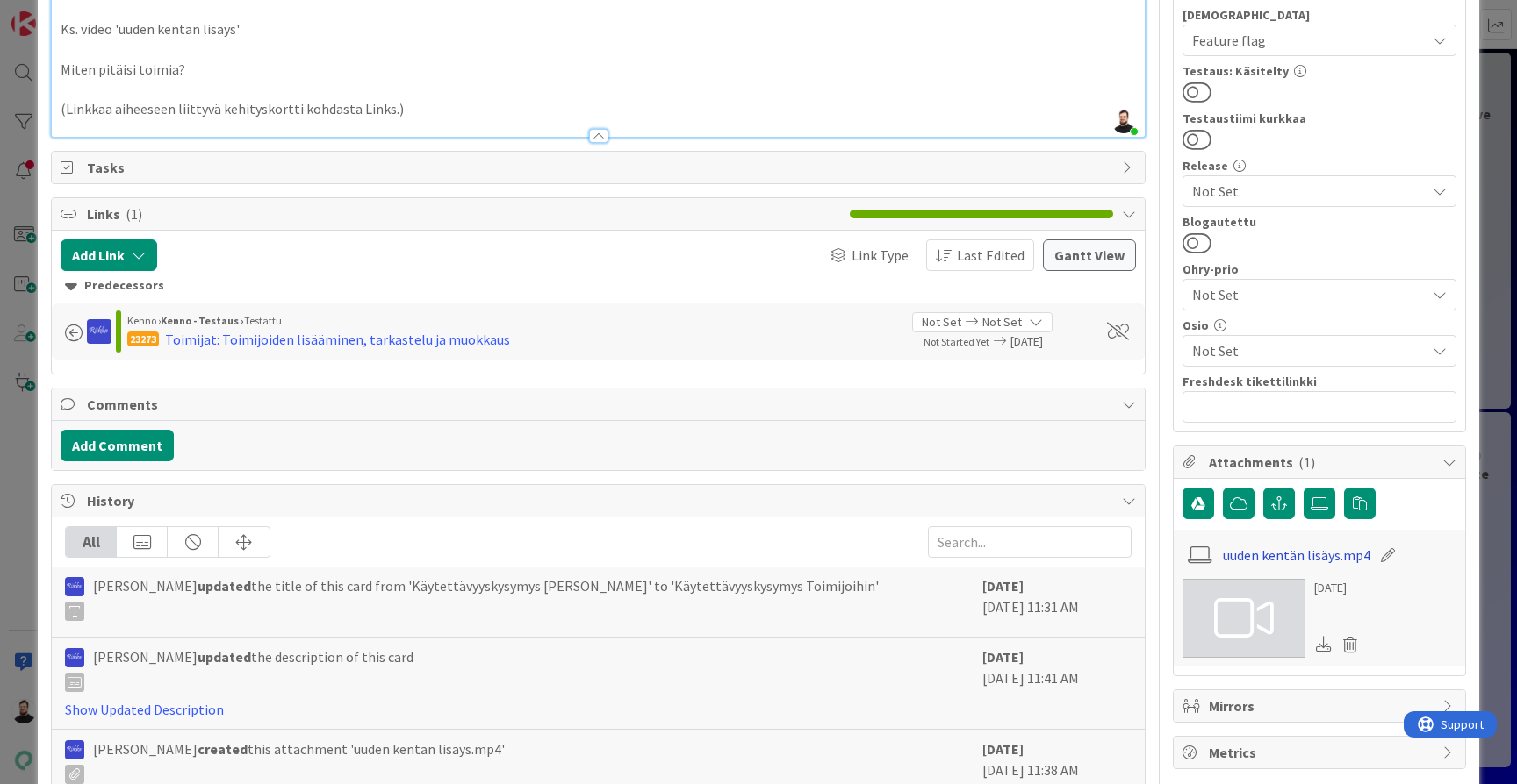
click at [1275, 555] on link "uuden kentän lisäys.mp4" at bounding box center [1296, 556] width 148 height 21
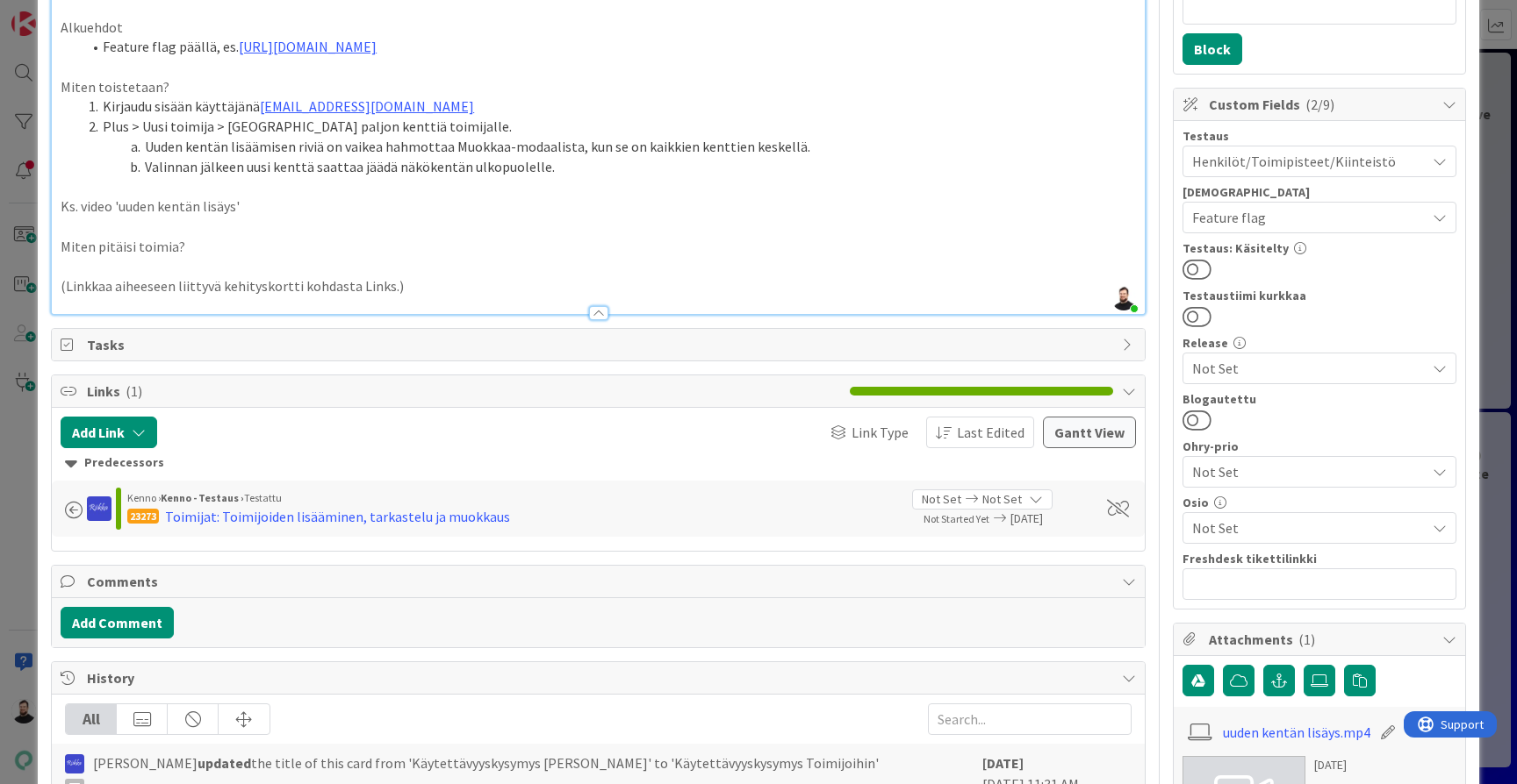
scroll to position [243, 0]
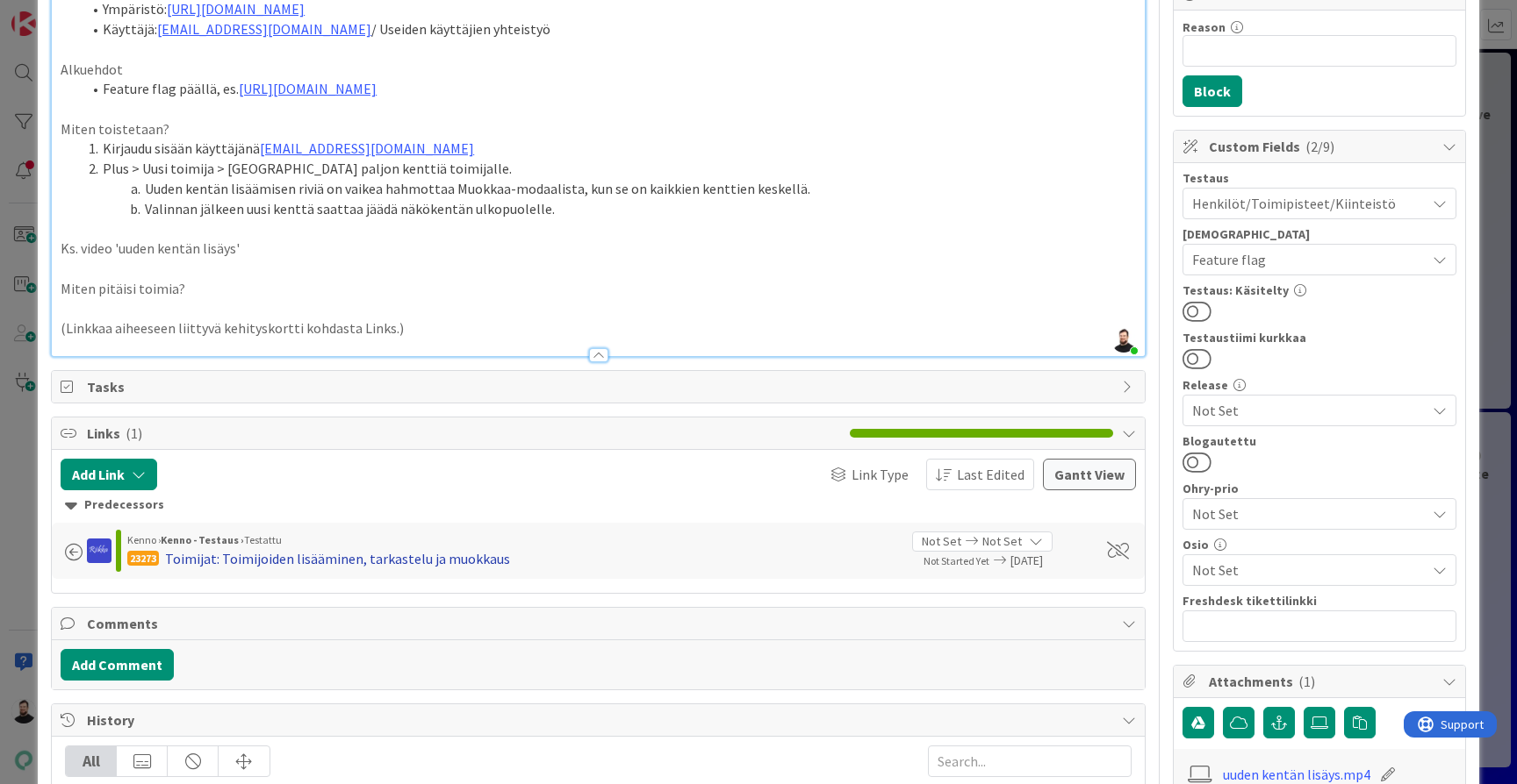
click at [313, 551] on div "Toimijat: Toimijoiden lisääminen, tarkastelu ja muokkaus" at bounding box center [337, 558] width 345 height 21
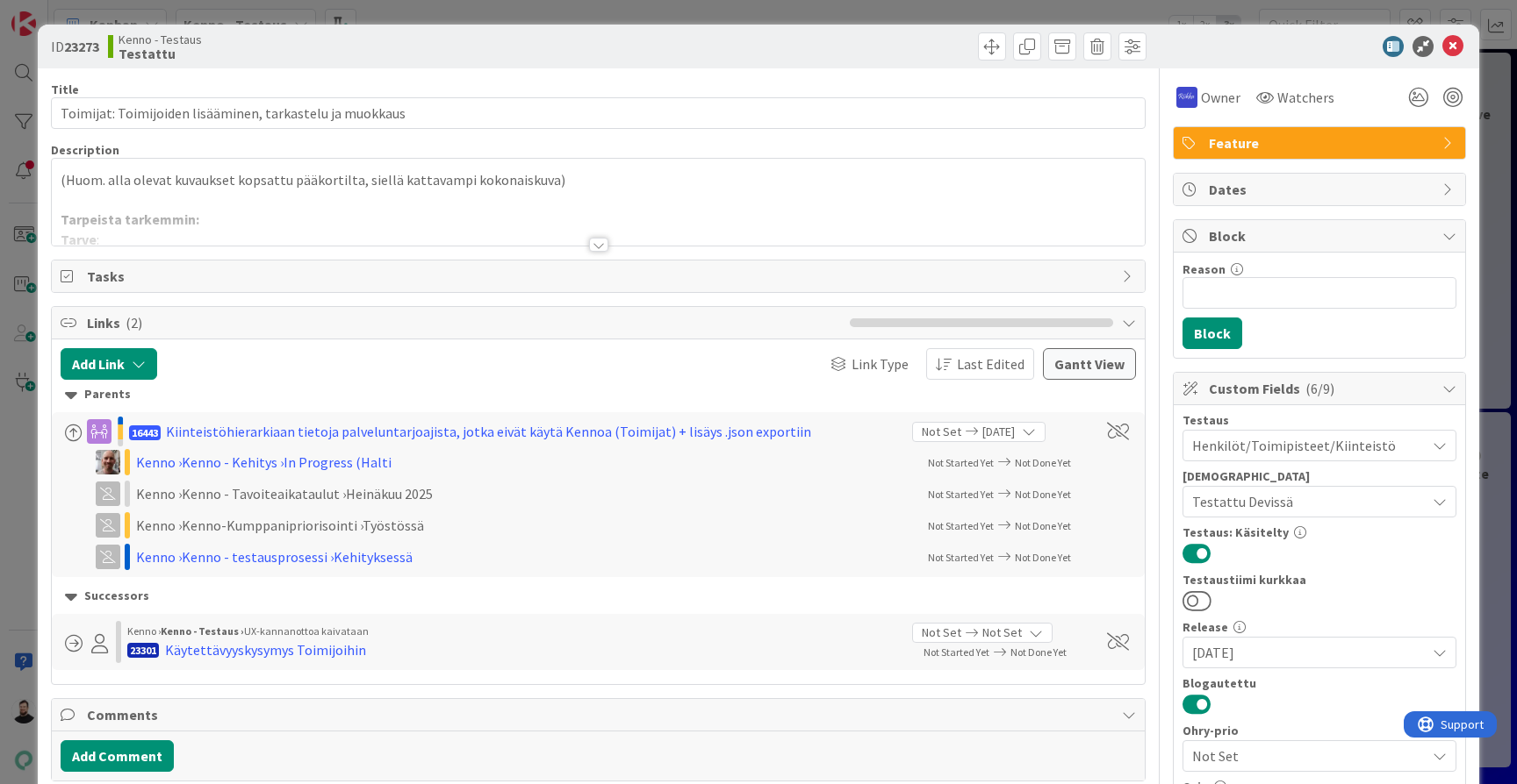
click at [598, 244] on div at bounding box center [598, 244] width 20 height 14
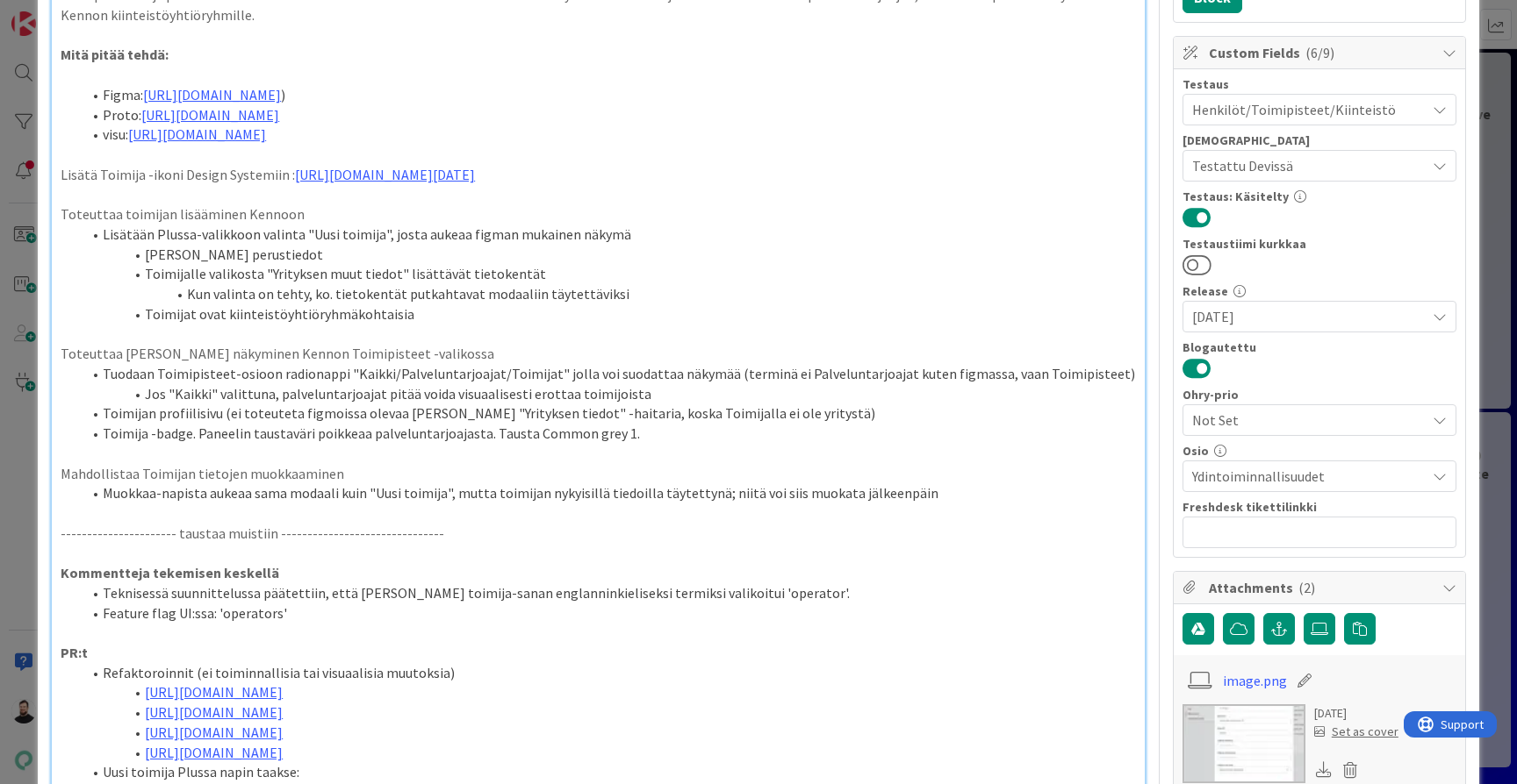
scroll to position [337, 0]
click at [266, 141] on link "https://www.figma.com/design/tVrM7F0dWYQn47os8szCQo/Teht%C3%A4v%C3%A4t-ja-kiint…" at bounding box center [197, 133] width 138 height 18
click at [585, 177] on link "https://www.figma.com/design/tVrM7F0dWYQn47os8szCQo/Teht%C3%A4v%C3%A4t-ja-kiint…" at bounding box center [529, 178] width 120 height 23
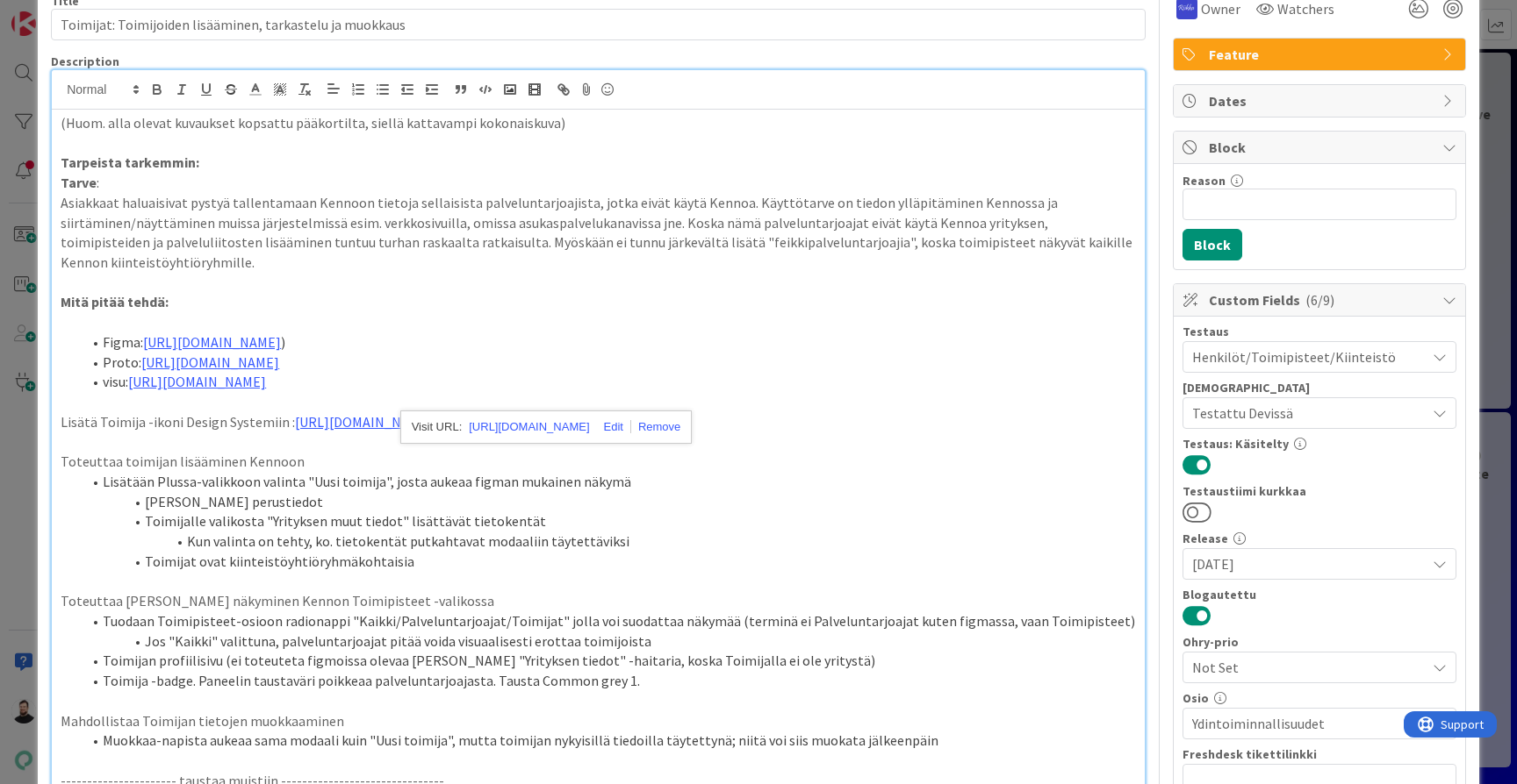
scroll to position [86, 0]
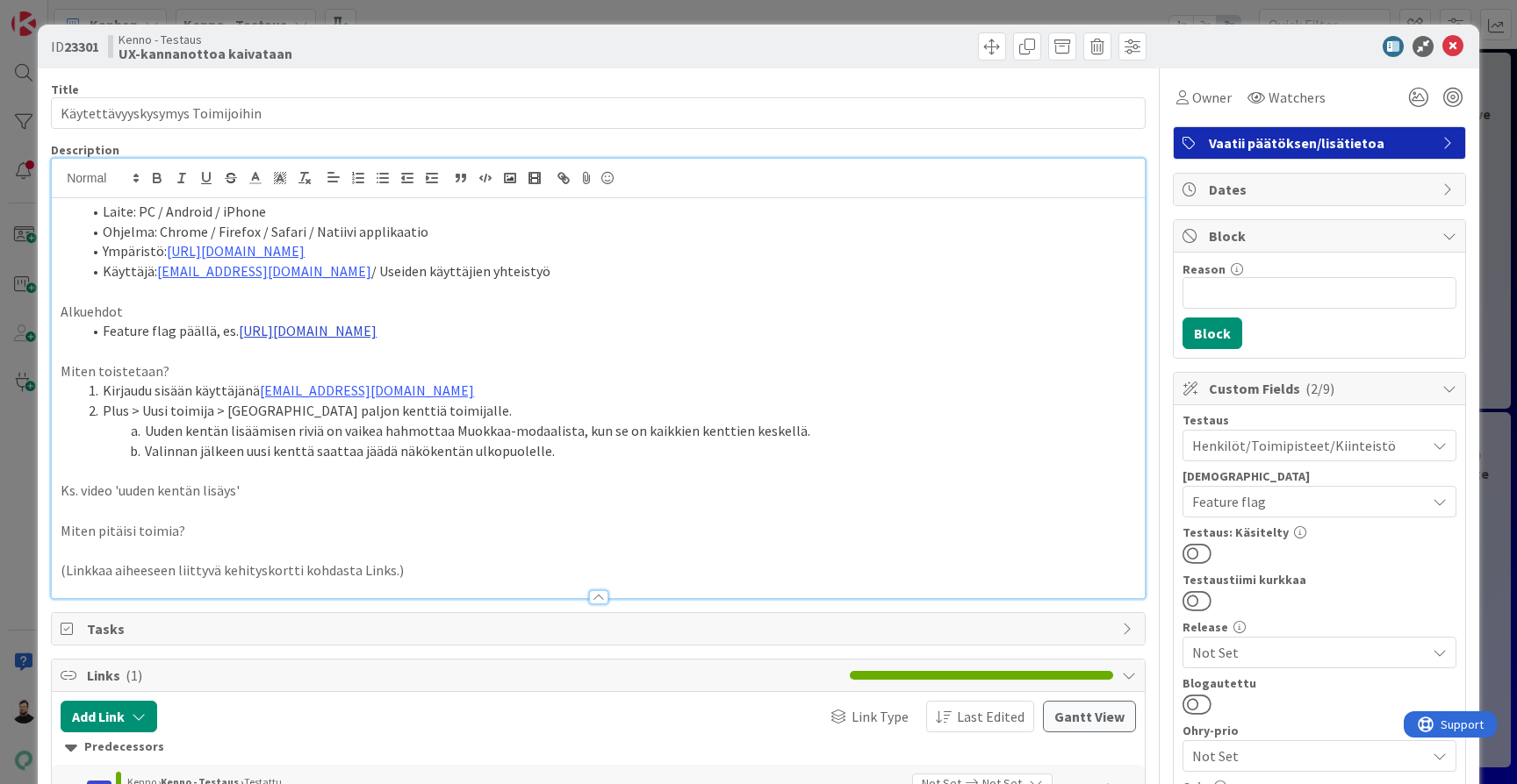
scroll to position [51, 0]
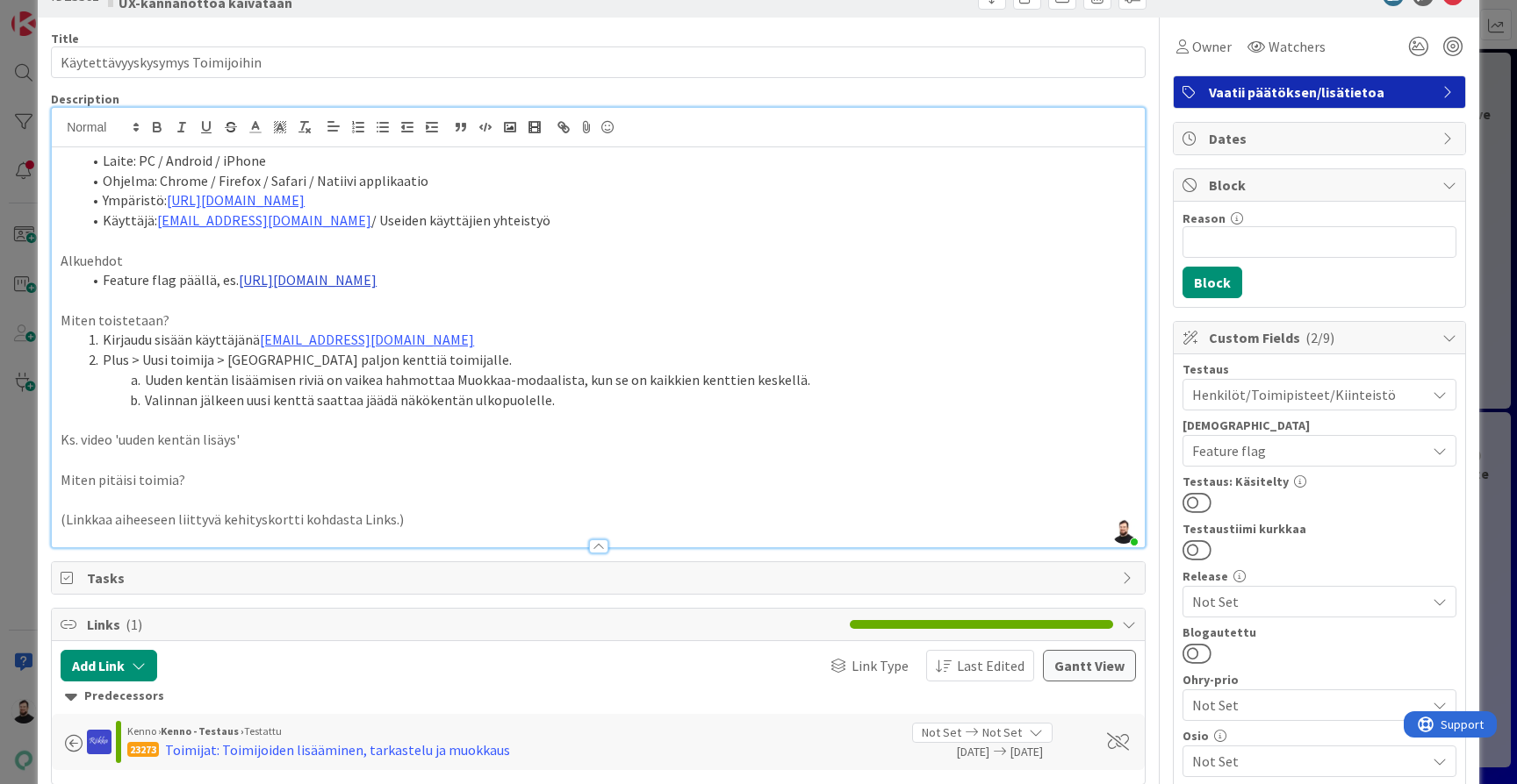
click at [376, 271] on link "https://dev.kenno-sw.net/tasks/work-orders/1?responsibilityRealPropertyTasksOnl…" at bounding box center [308, 279] width 138 height 18
click at [558, 312] on link "https://dev.kenno-sw.net/tasks/work-orders/1?_x=operators&responsibilityRealPro…" at bounding box center [498, 310] width 120 height 23
click at [753, 378] on li "Uuden kentän lisäämisen riviä on vaikea hahmottaa Muokkaa-modaalista, kun se on…" at bounding box center [608, 380] width 1054 height 20
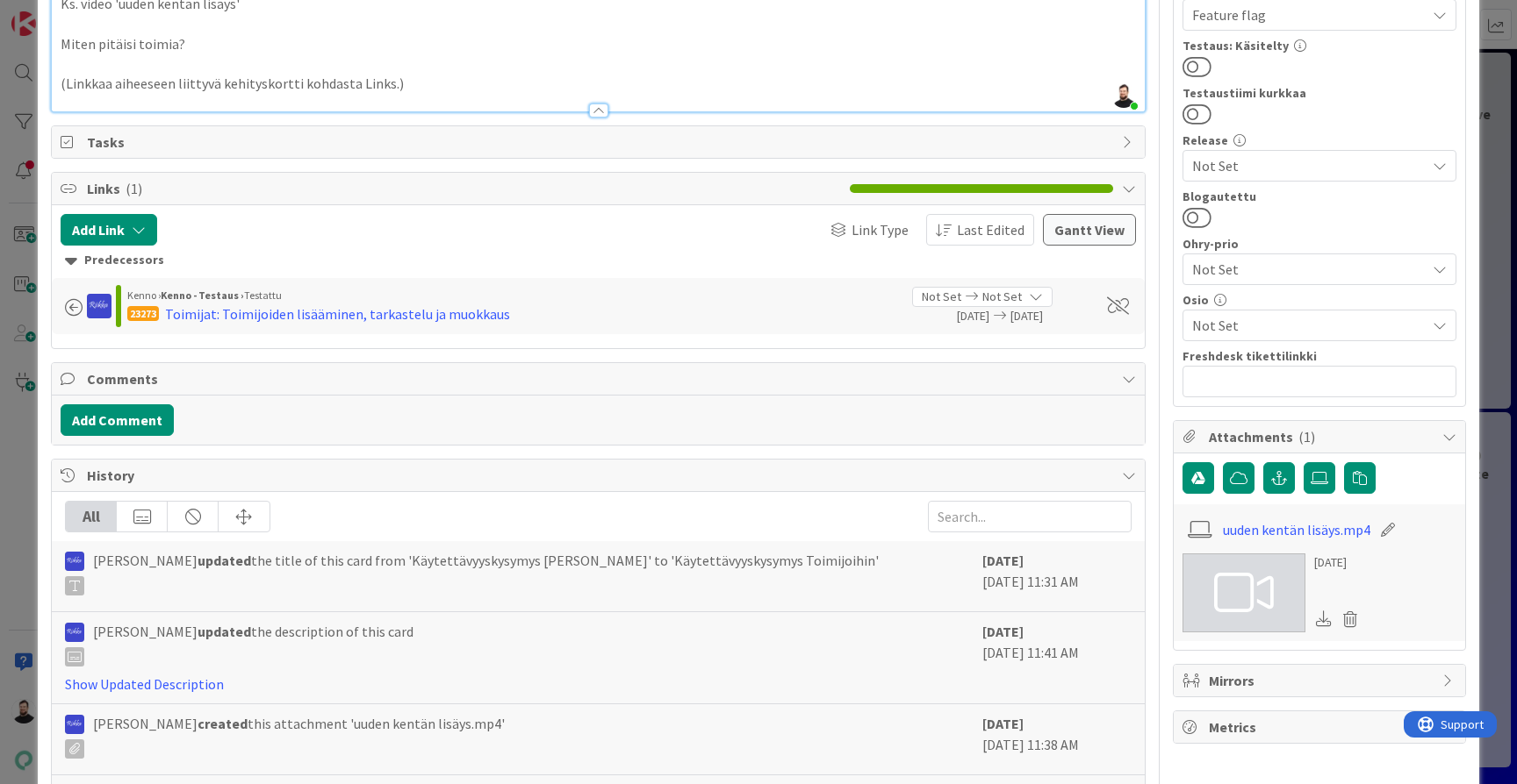
scroll to position [496, 0]
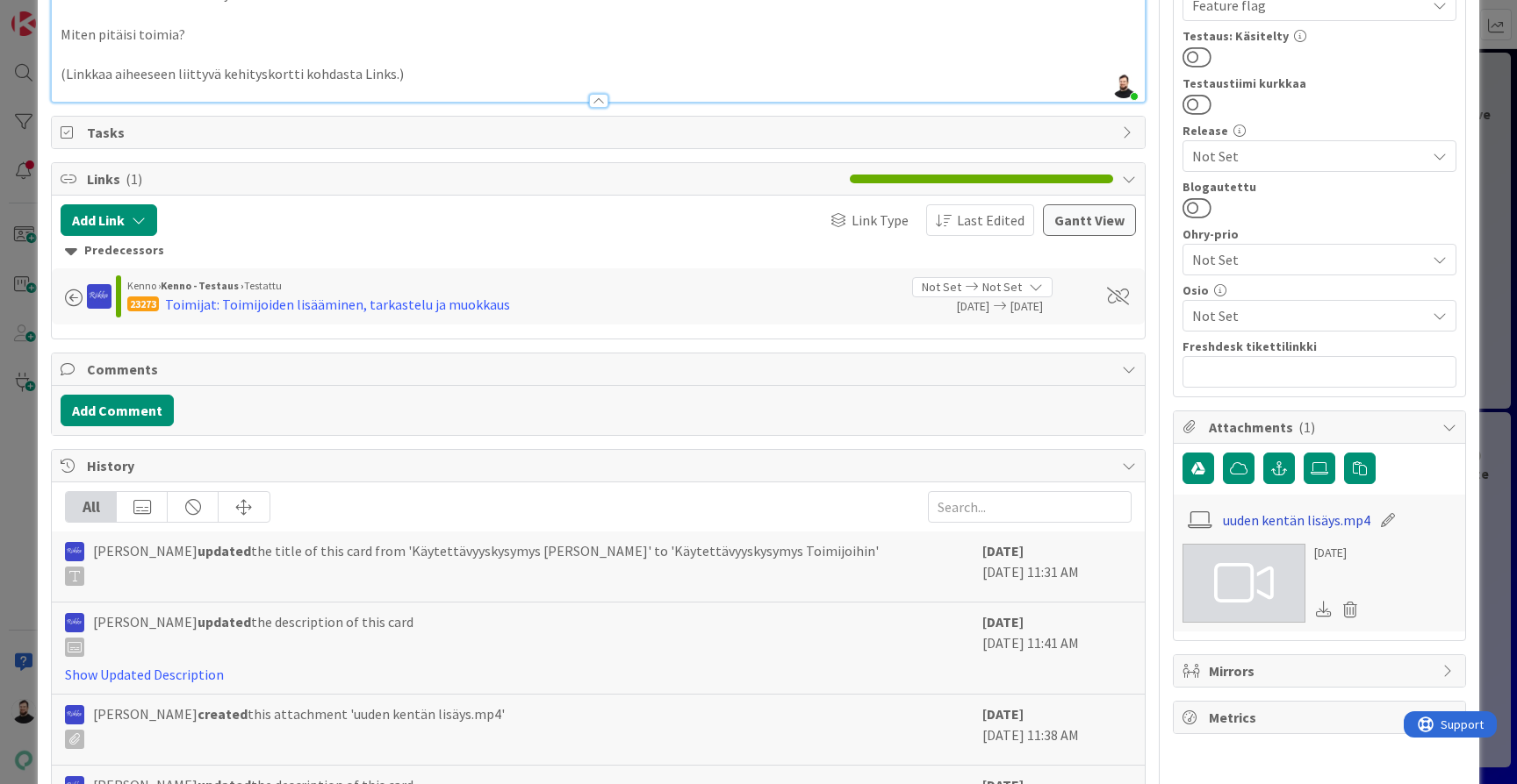
click at [1299, 513] on link "uuden kentän lisäys.mp4" at bounding box center [1296, 520] width 148 height 21
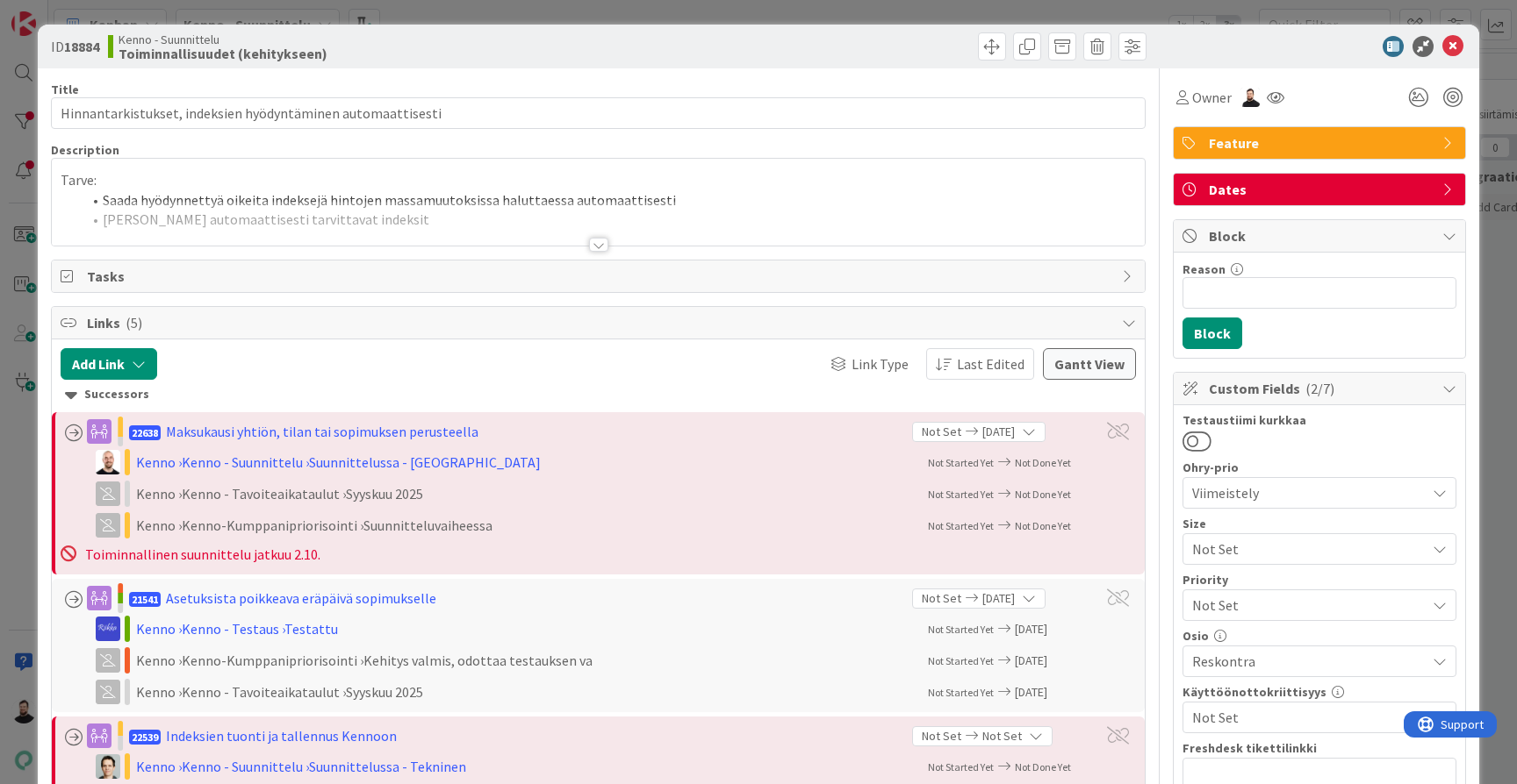
click at [602, 243] on div at bounding box center [598, 244] width 20 height 14
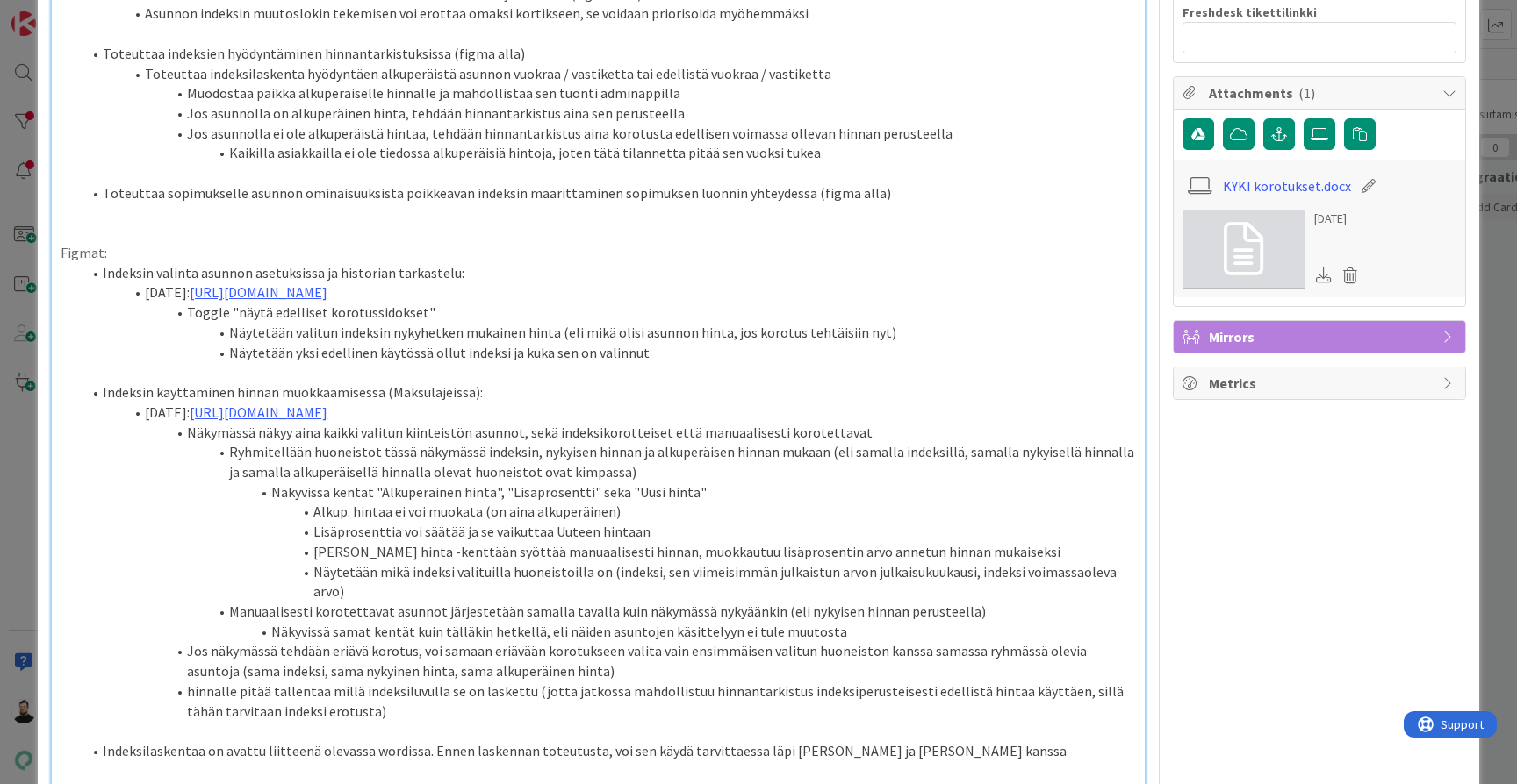
scroll to position [737, 0]
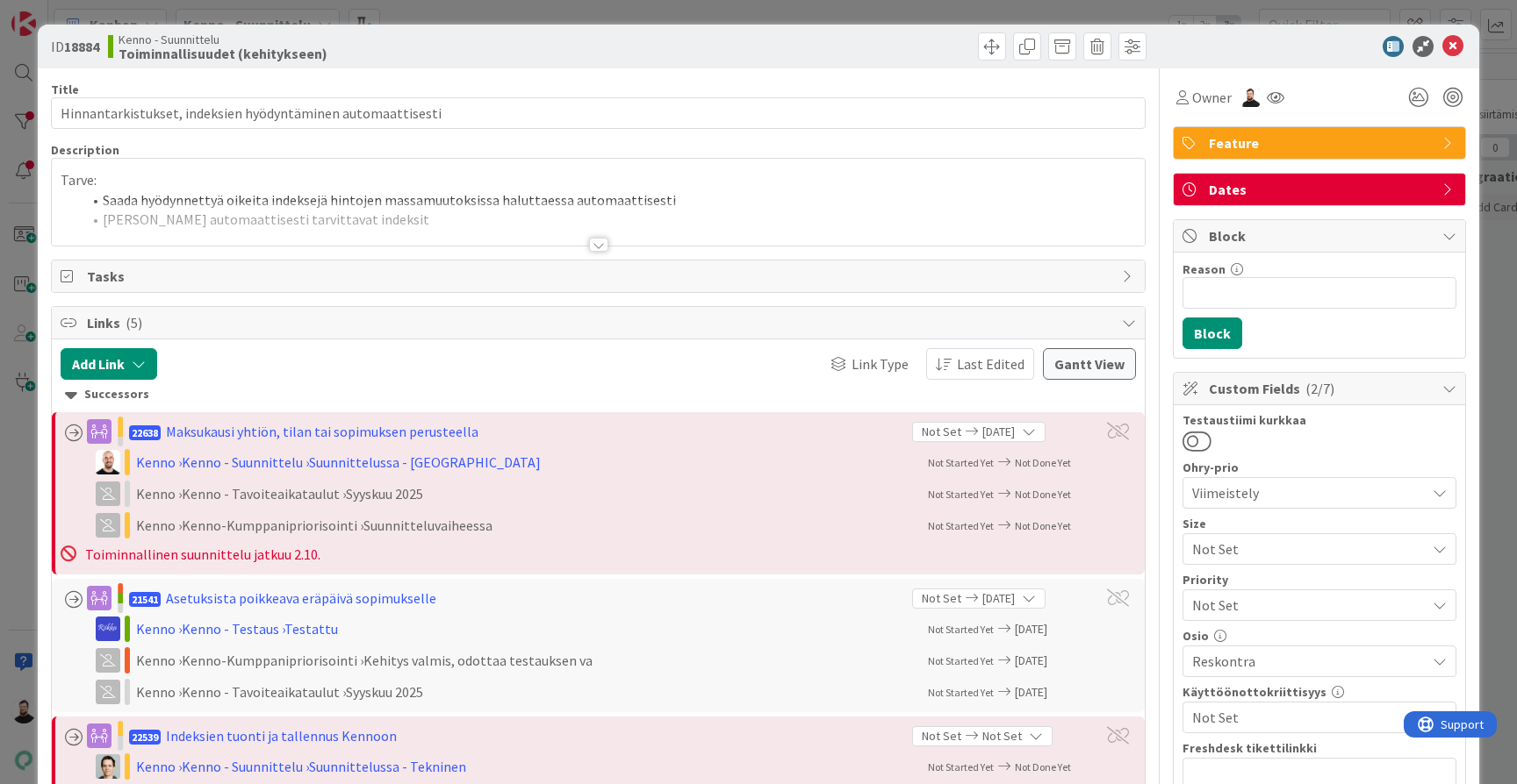
click at [598, 241] on div at bounding box center [598, 244] width 20 height 14
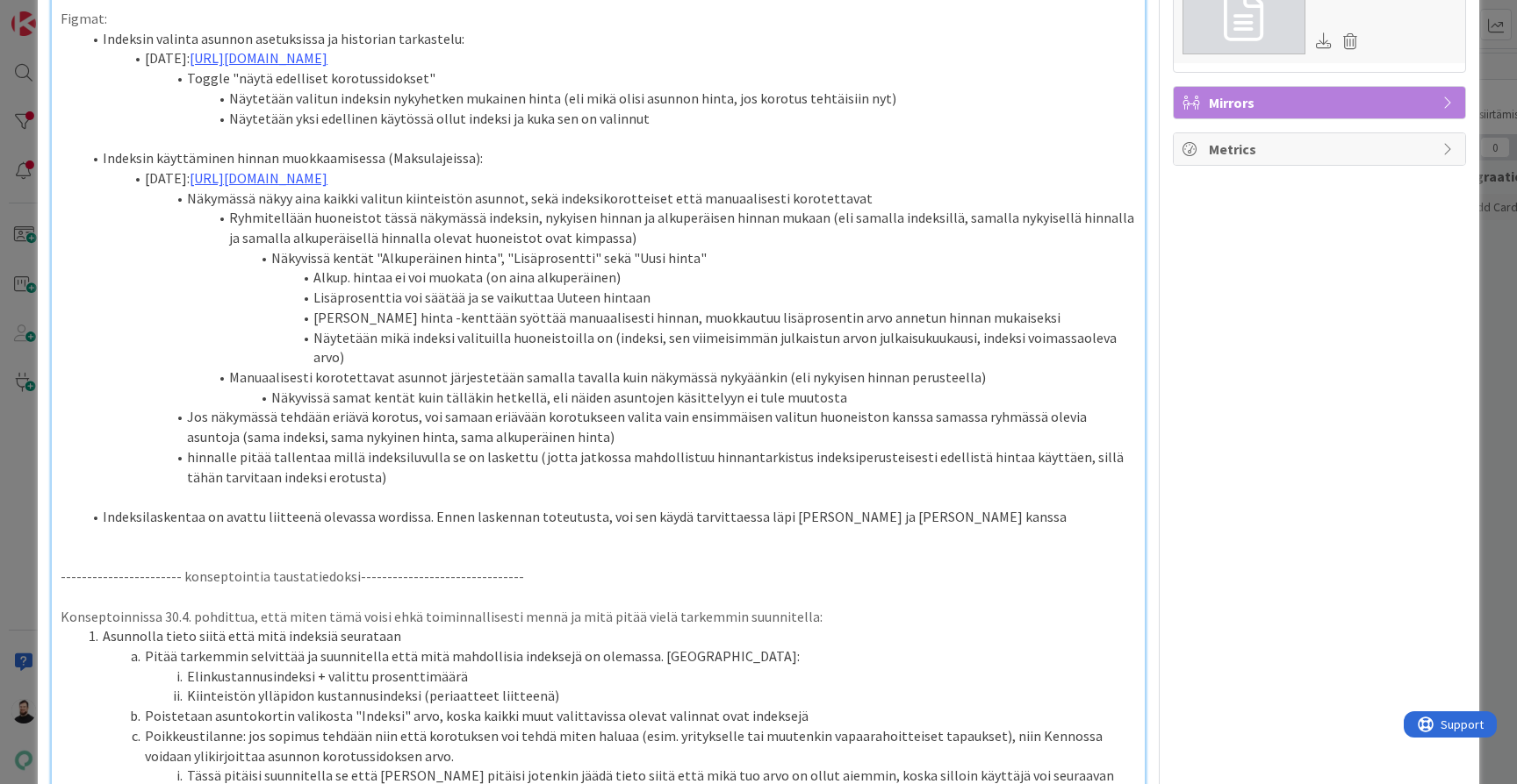
scroll to position [973, 0]
click at [757, 484] on p at bounding box center [597, 494] width 1075 height 20
click at [769, 445] on li "hinnalle pitää tallentaa millä indeksiluvulla se on laskettu (jotta jatkossa ma…" at bounding box center [608, 464] width 1054 height 39
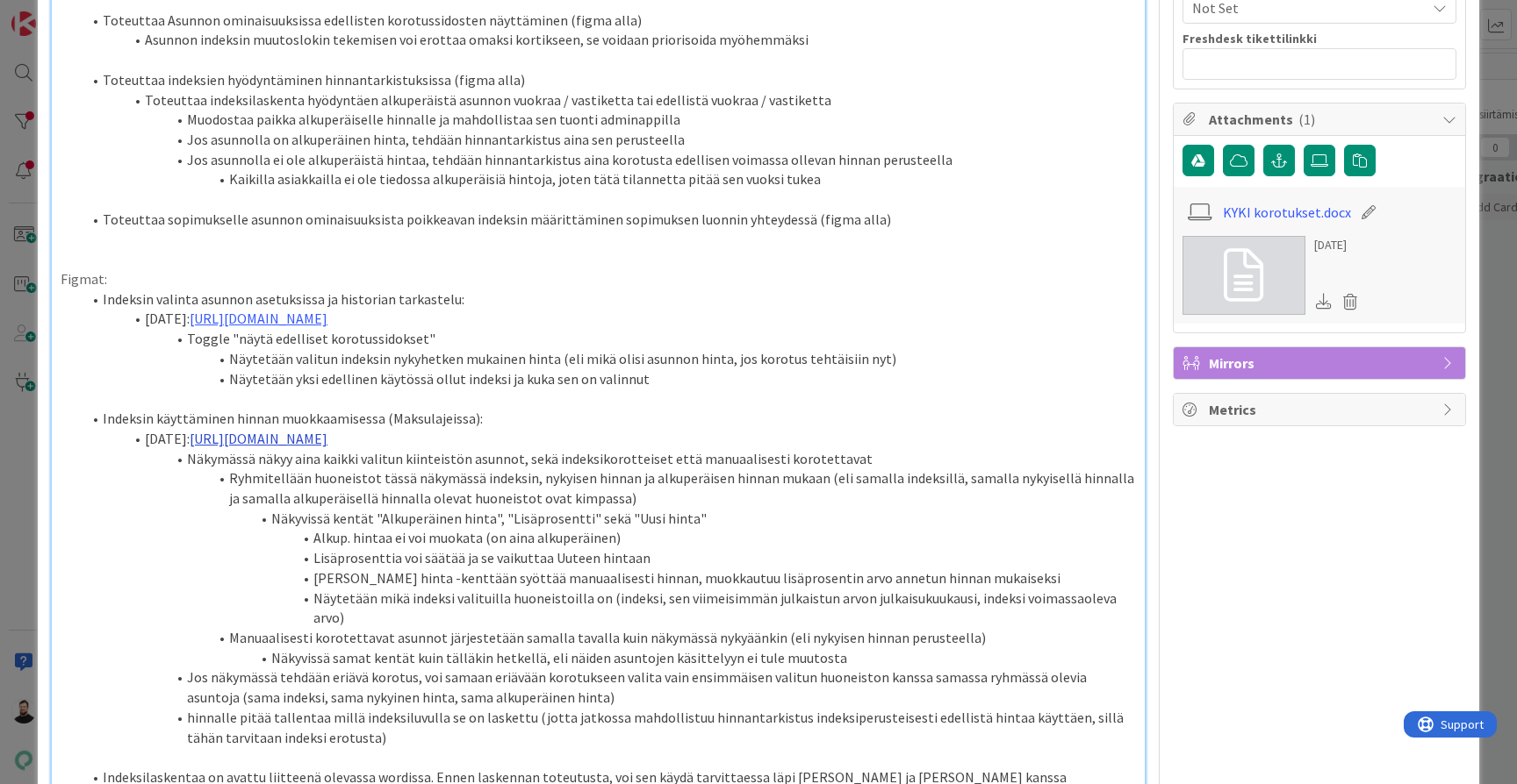
scroll to position [729, 0]
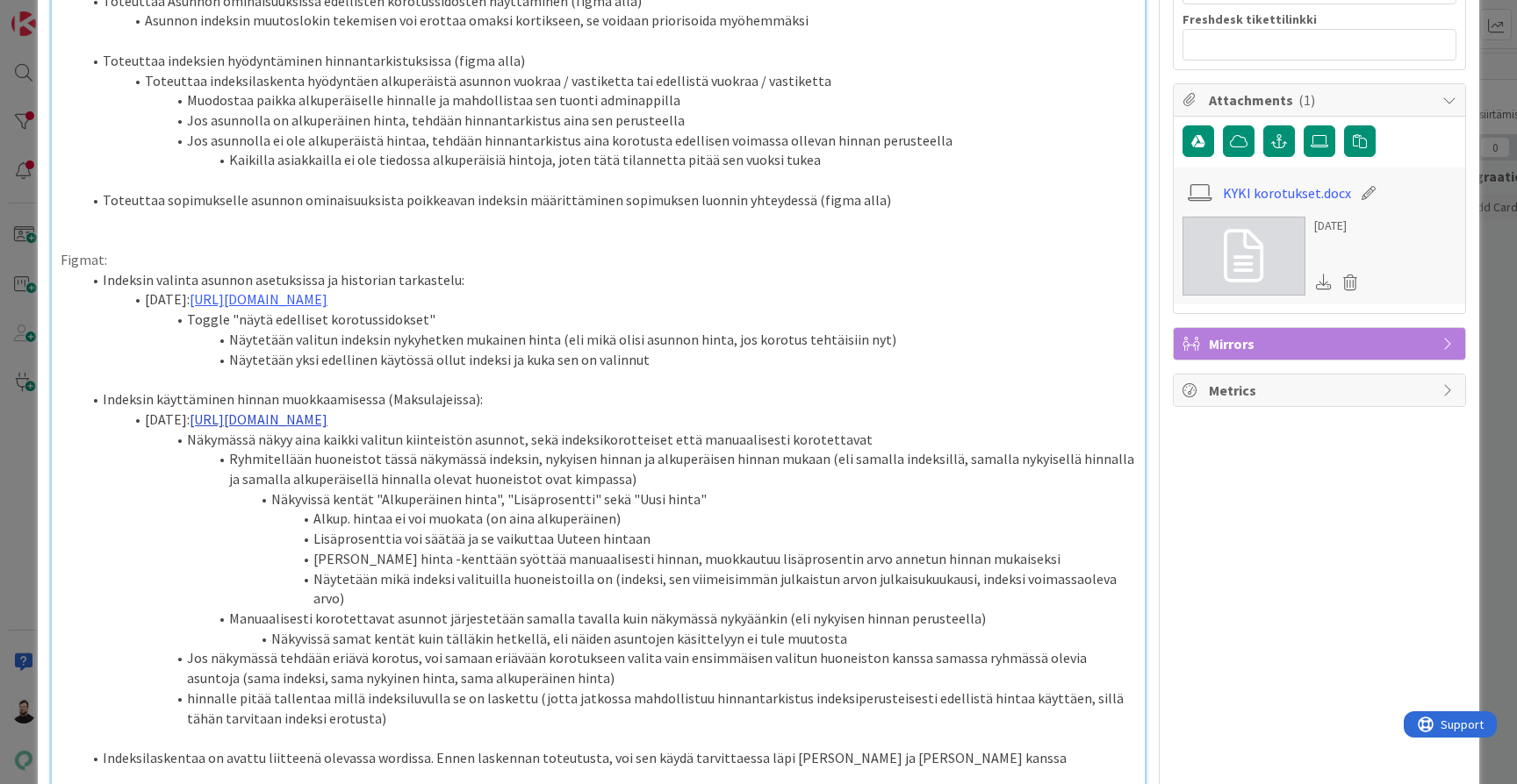
click at [327, 411] on link "[URL][DOMAIN_NAME]" at bounding box center [259, 419] width 138 height 18
click at [533, 425] on link "[URL][DOMAIN_NAME]" at bounding box center [514, 424] width 120 height 23
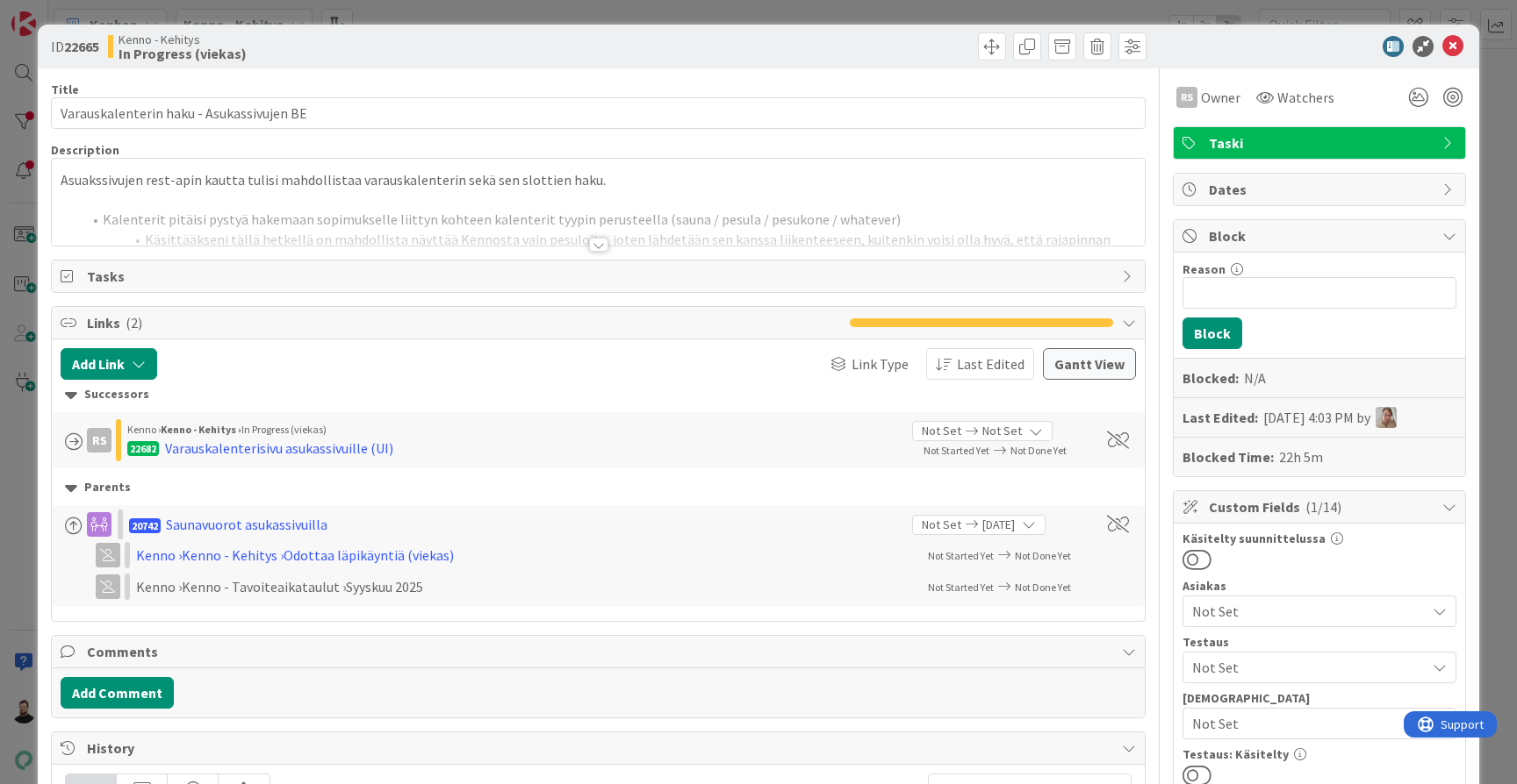
click at [598, 247] on div at bounding box center [598, 244] width 20 height 14
